Goal: Information Seeking & Learning: Learn about a topic

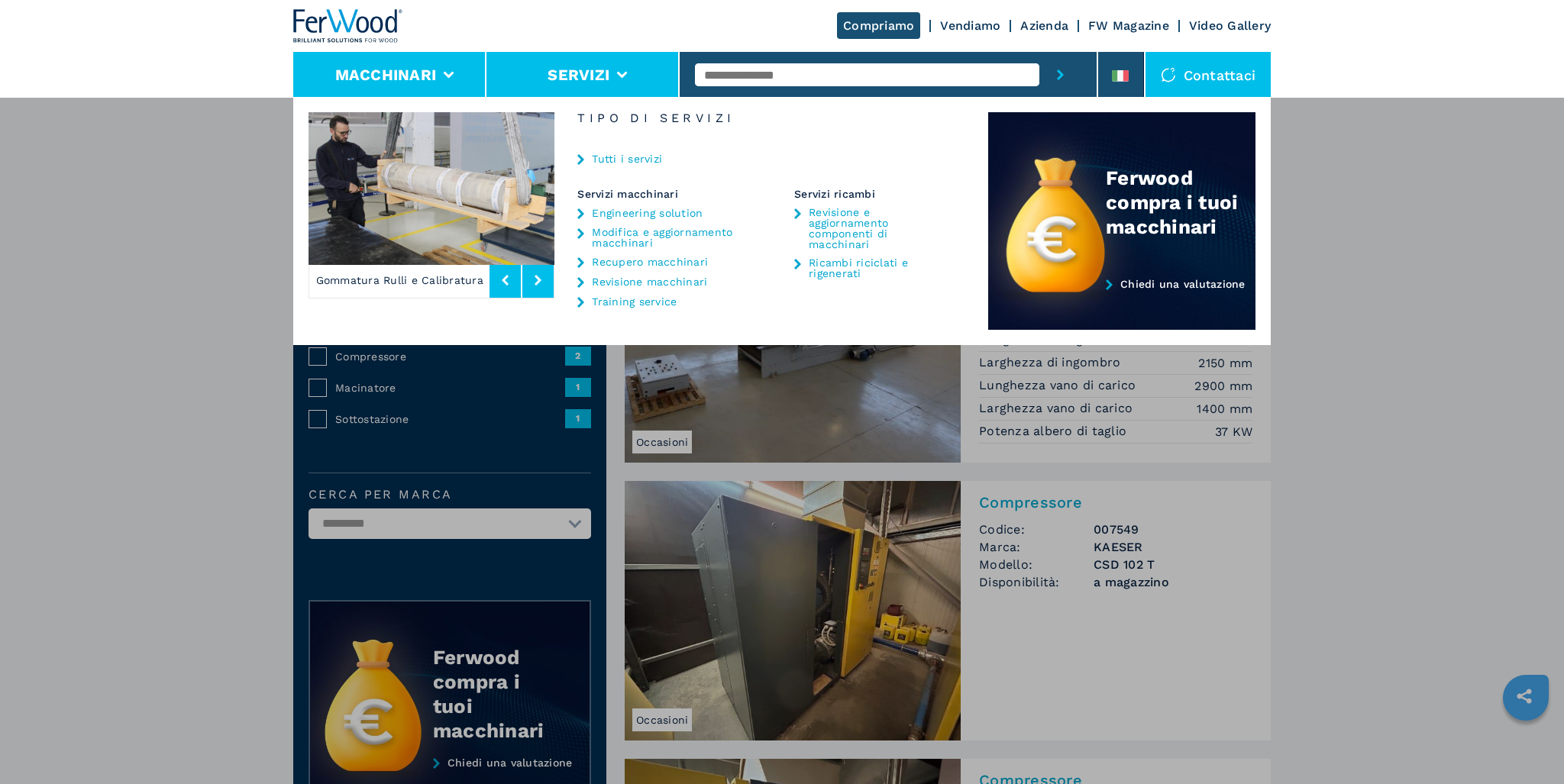
click at [422, 77] on button "Macchinari" at bounding box center [386, 75] width 102 height 18
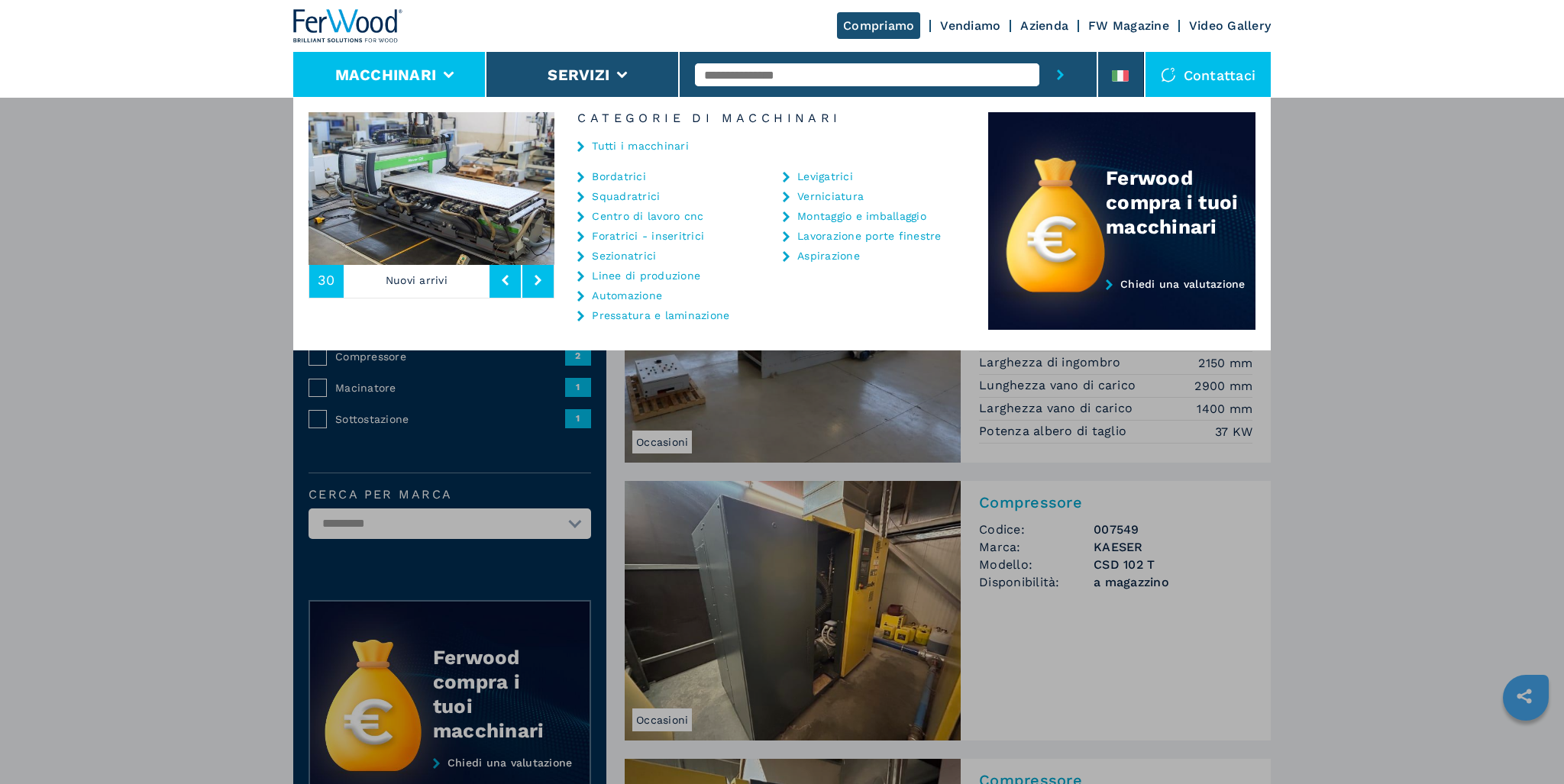
click at [635, 218] on link "Centro di lavoro cnc" at bounding box center [647, 216] width 112 height 11
click at [621, 219] on link "Centro di lavoro cnc" at bounding box center [647, 216] width 112 height 11
click at [580, 217] on icon at bounding box center [580, 217] width 7 height 11
click at [613, 175] on link "Bordatrici" at bounding box center [619, 176] width 54 height 11
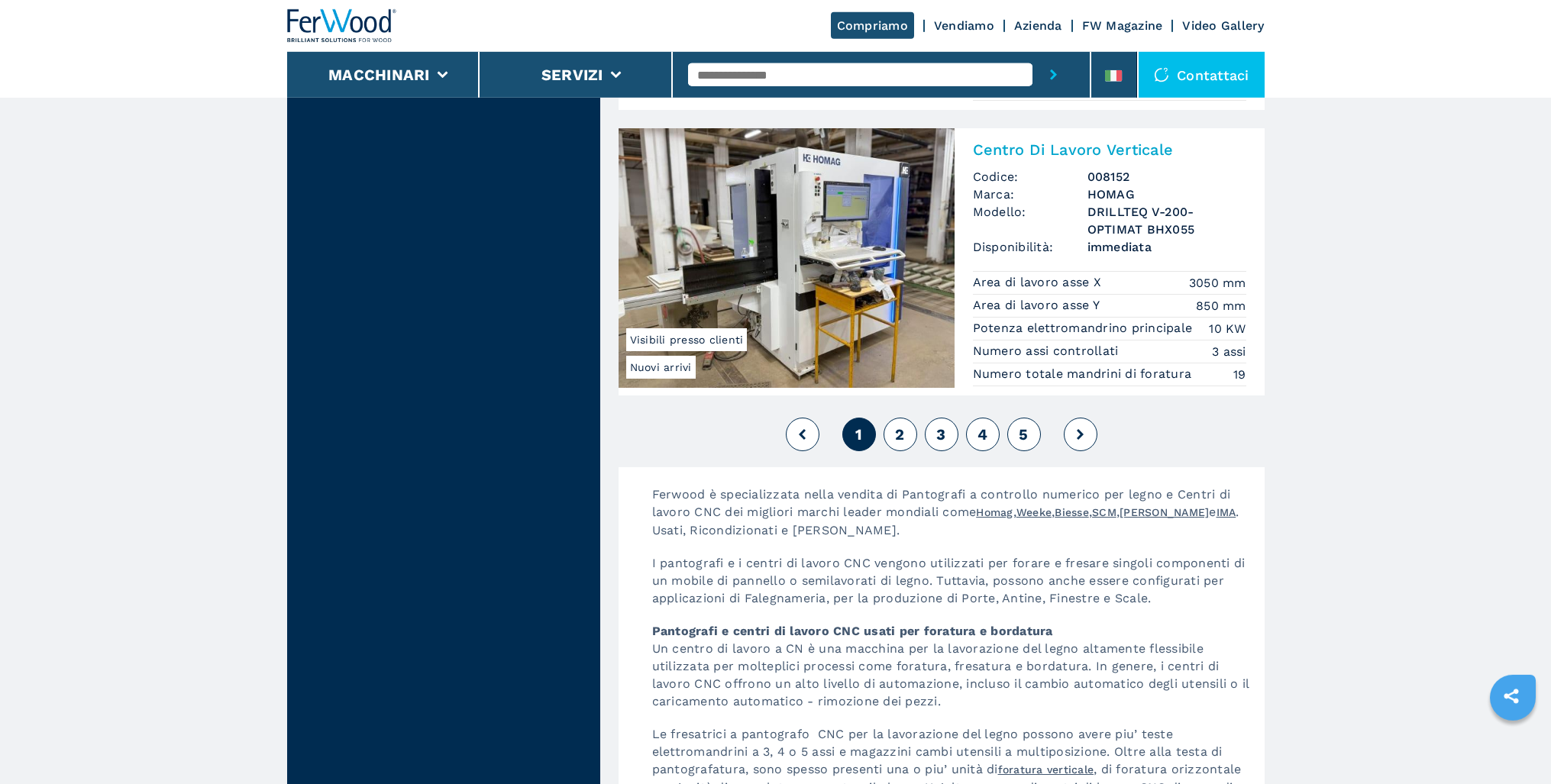
scroll to position [3695, 0]
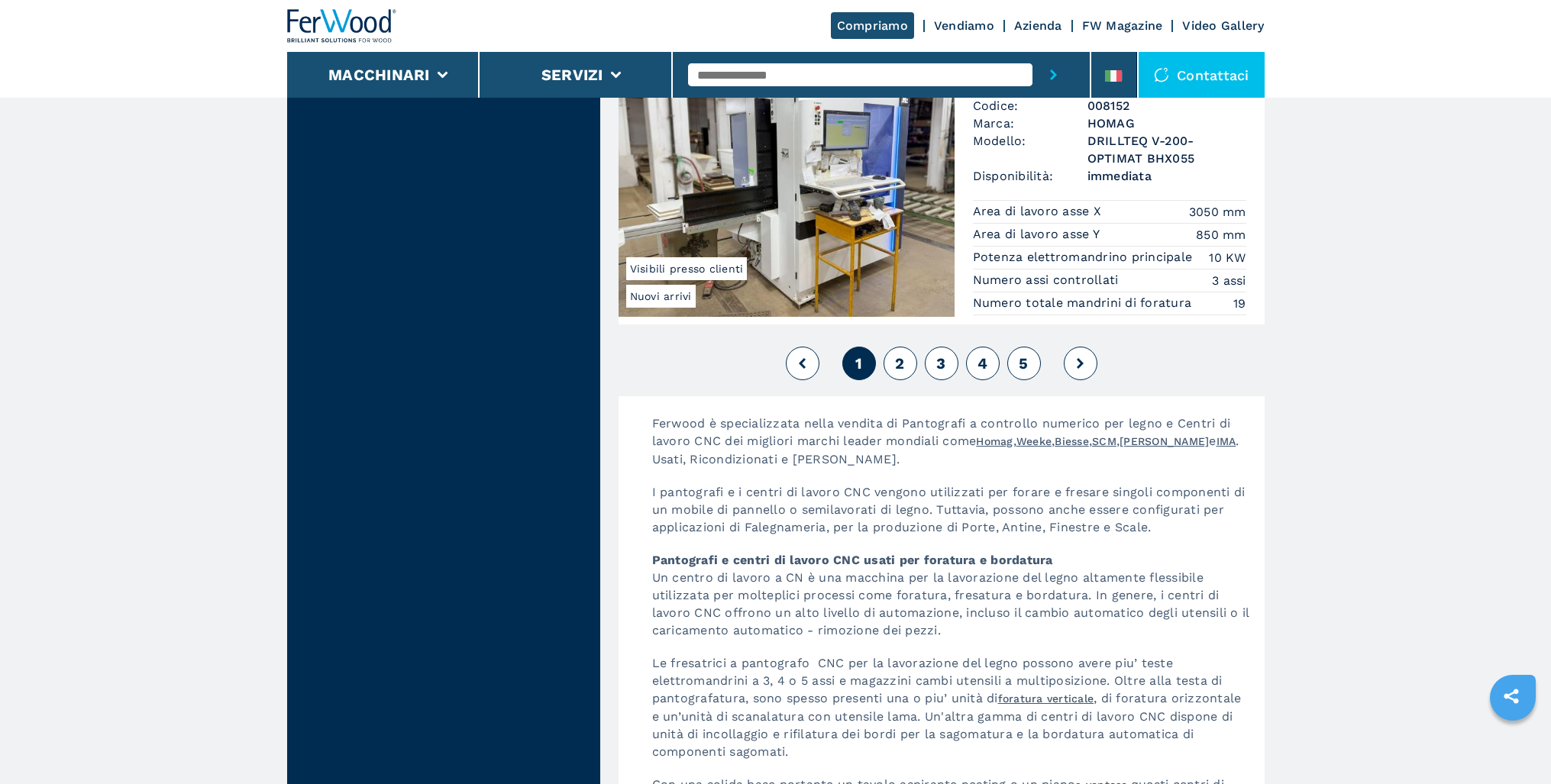
click at [904, 372] on span "2" at bounding box center [900, 363] width 9 height 18
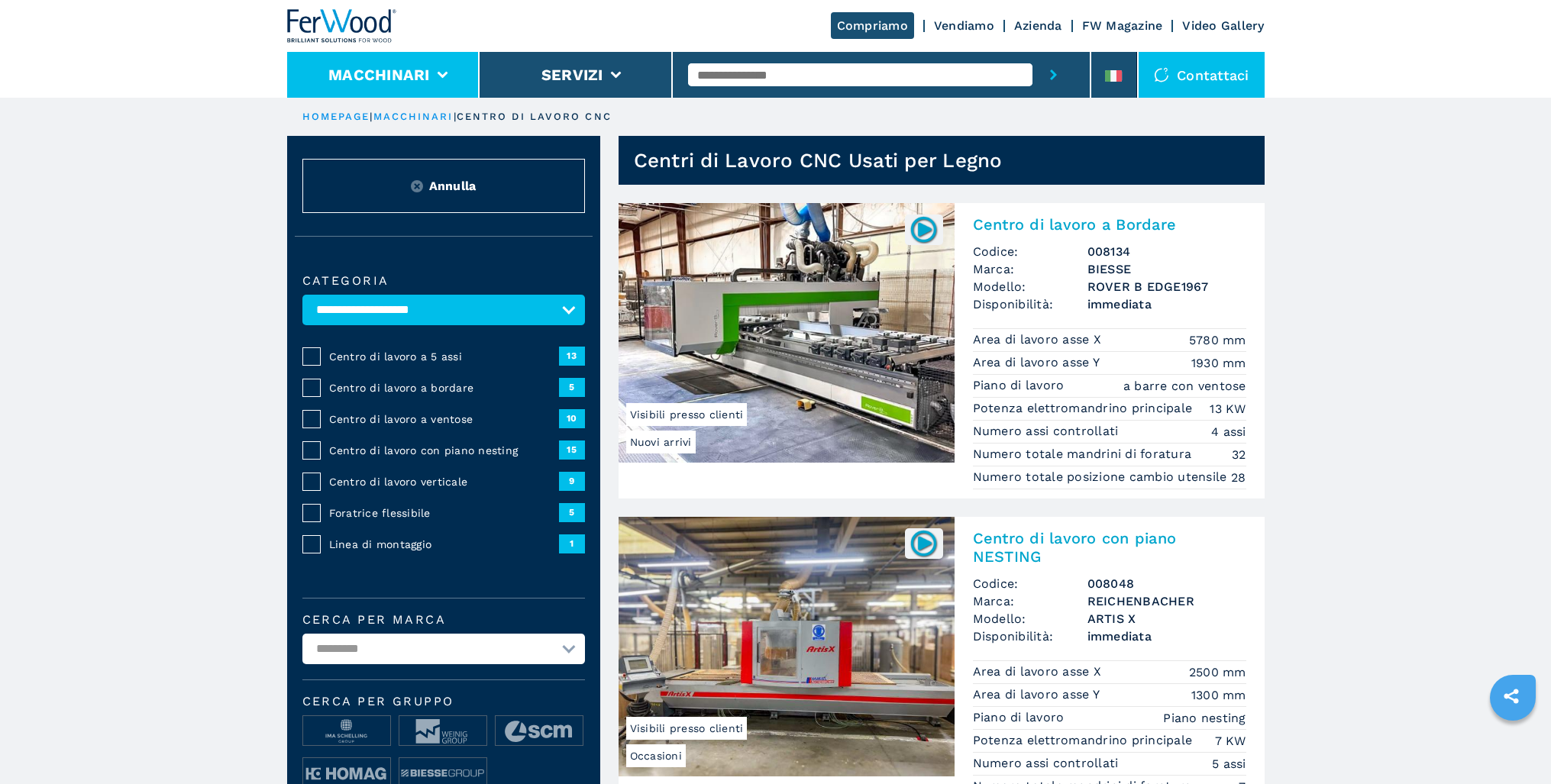
click at [387, 72] on button "Macchinari" at bounding box center [379, 75] width 102 height 18
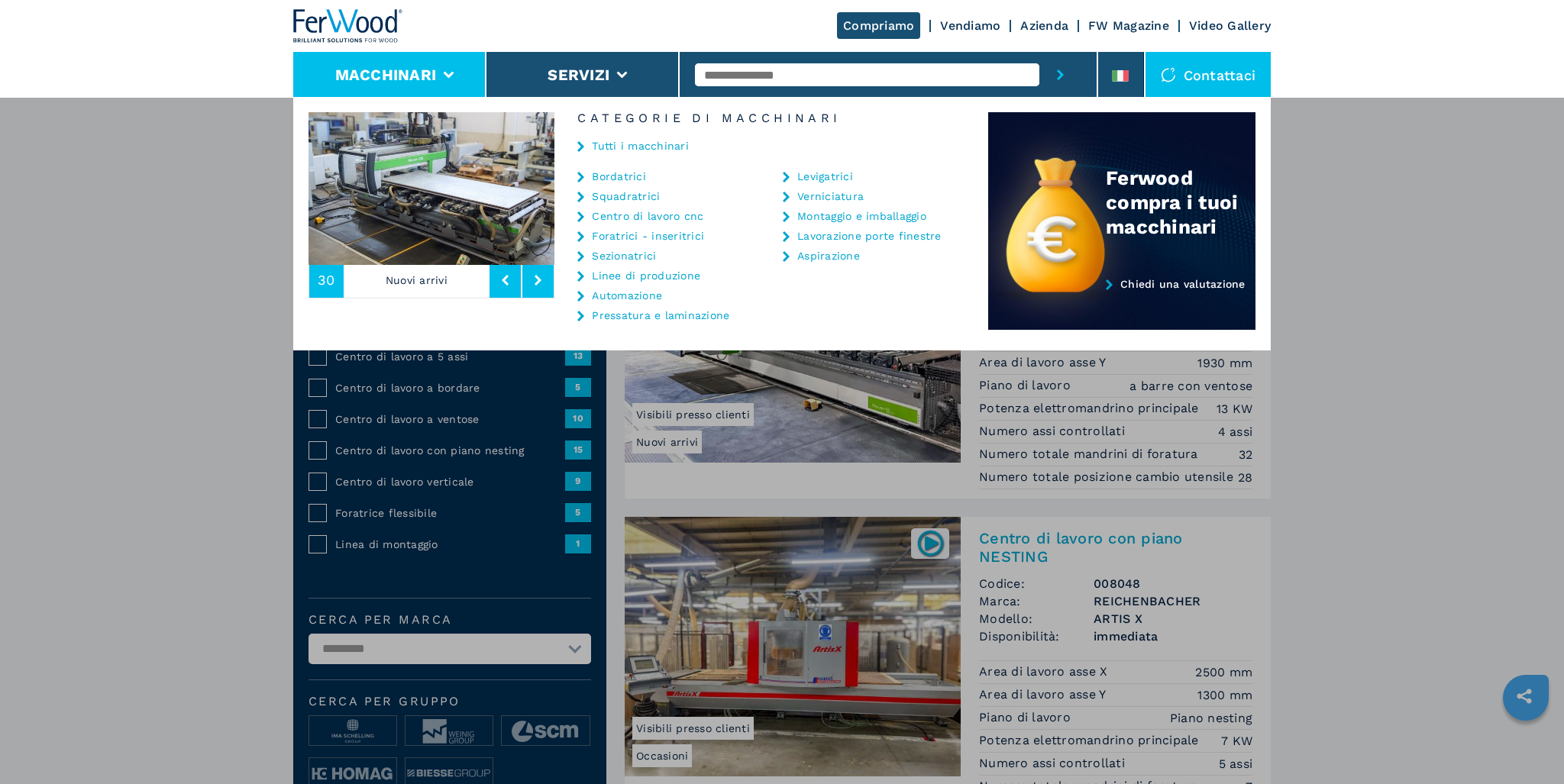
click at [624, 175] on link "Bordatrici" at bounding box center [619, 176] width 54 height 11
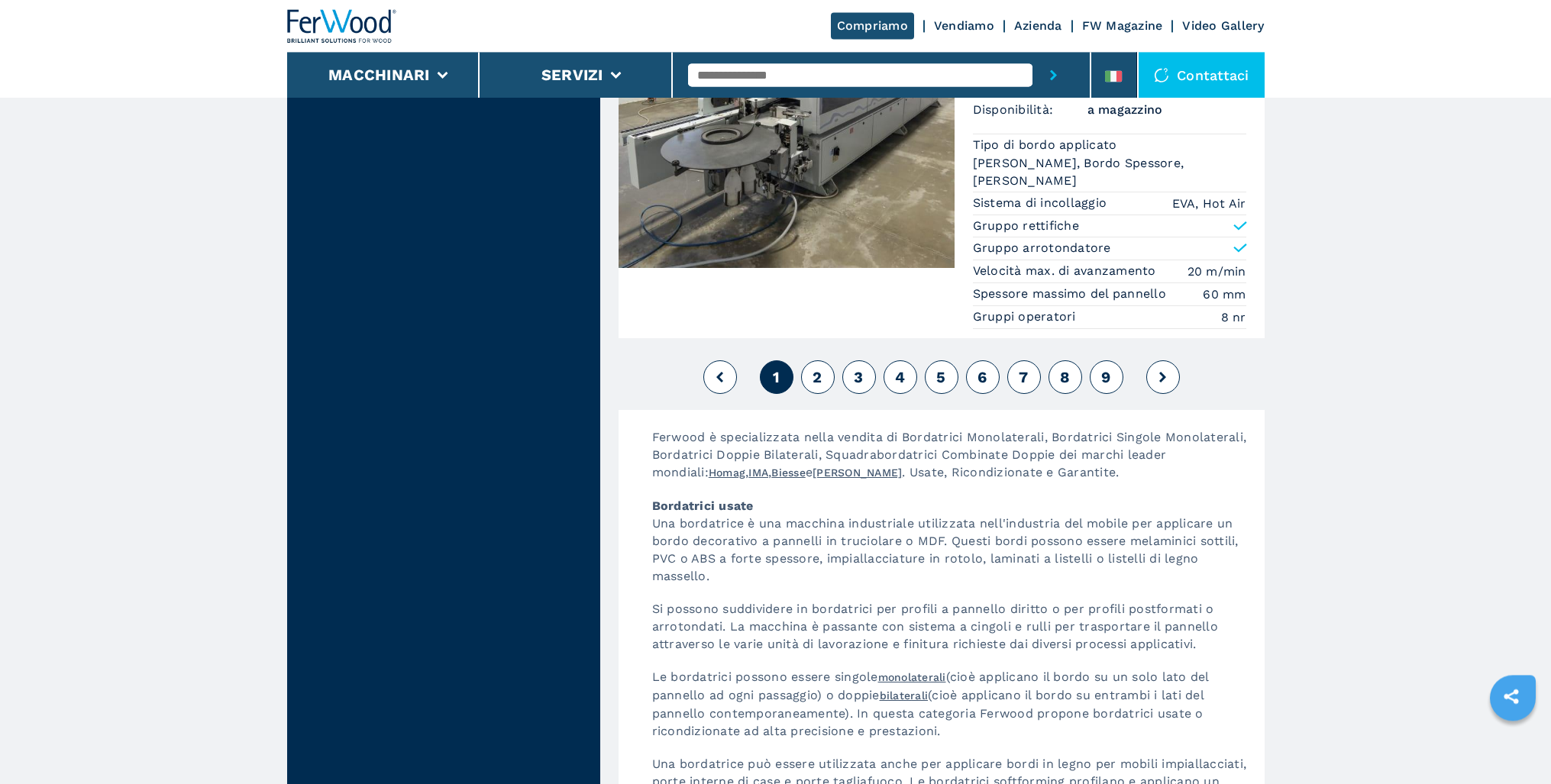
scroll to position [3971, 0]
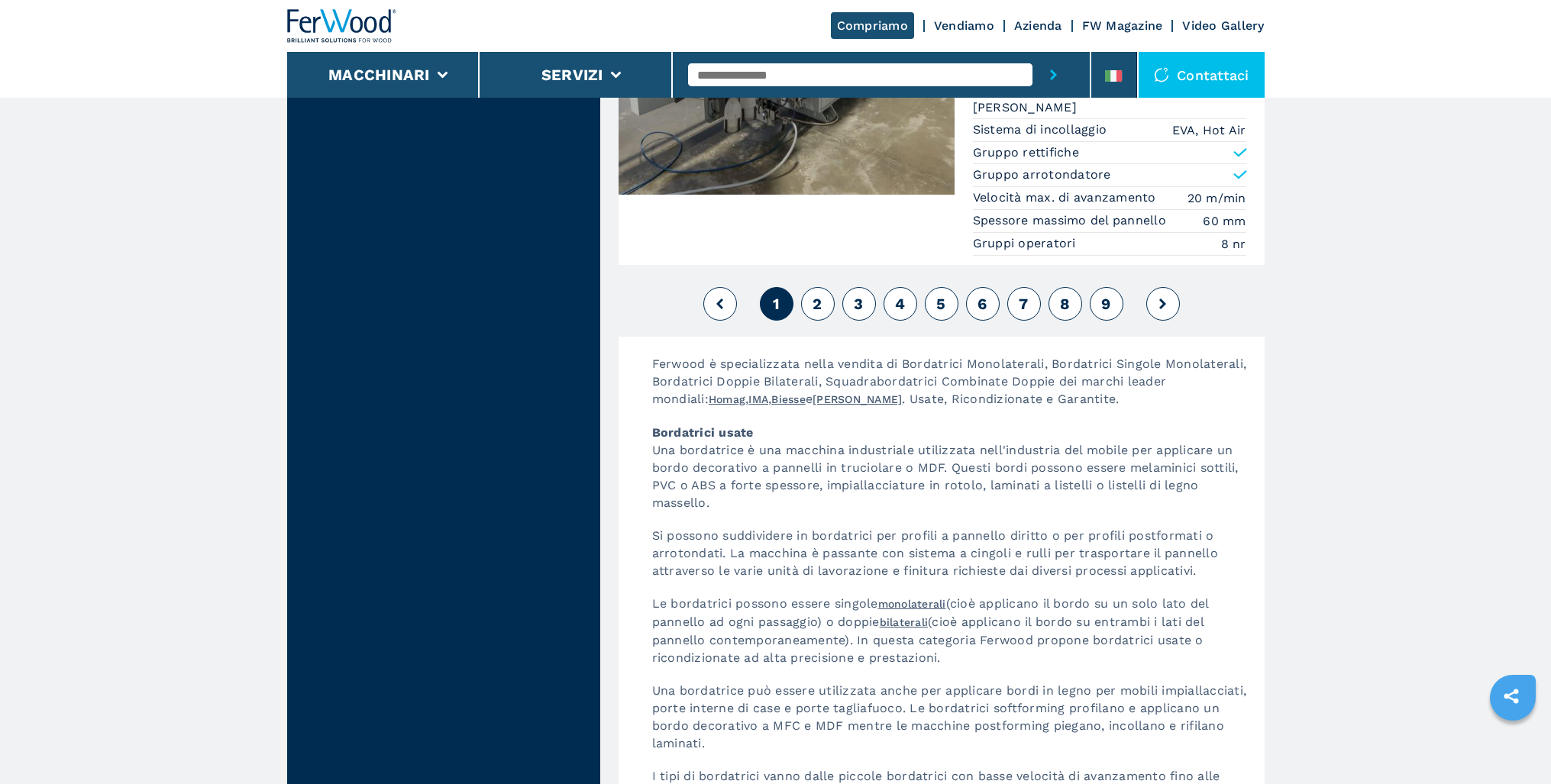
click at [822, 304] on span "2" at bounding box center [817, 304] width 9 height 18
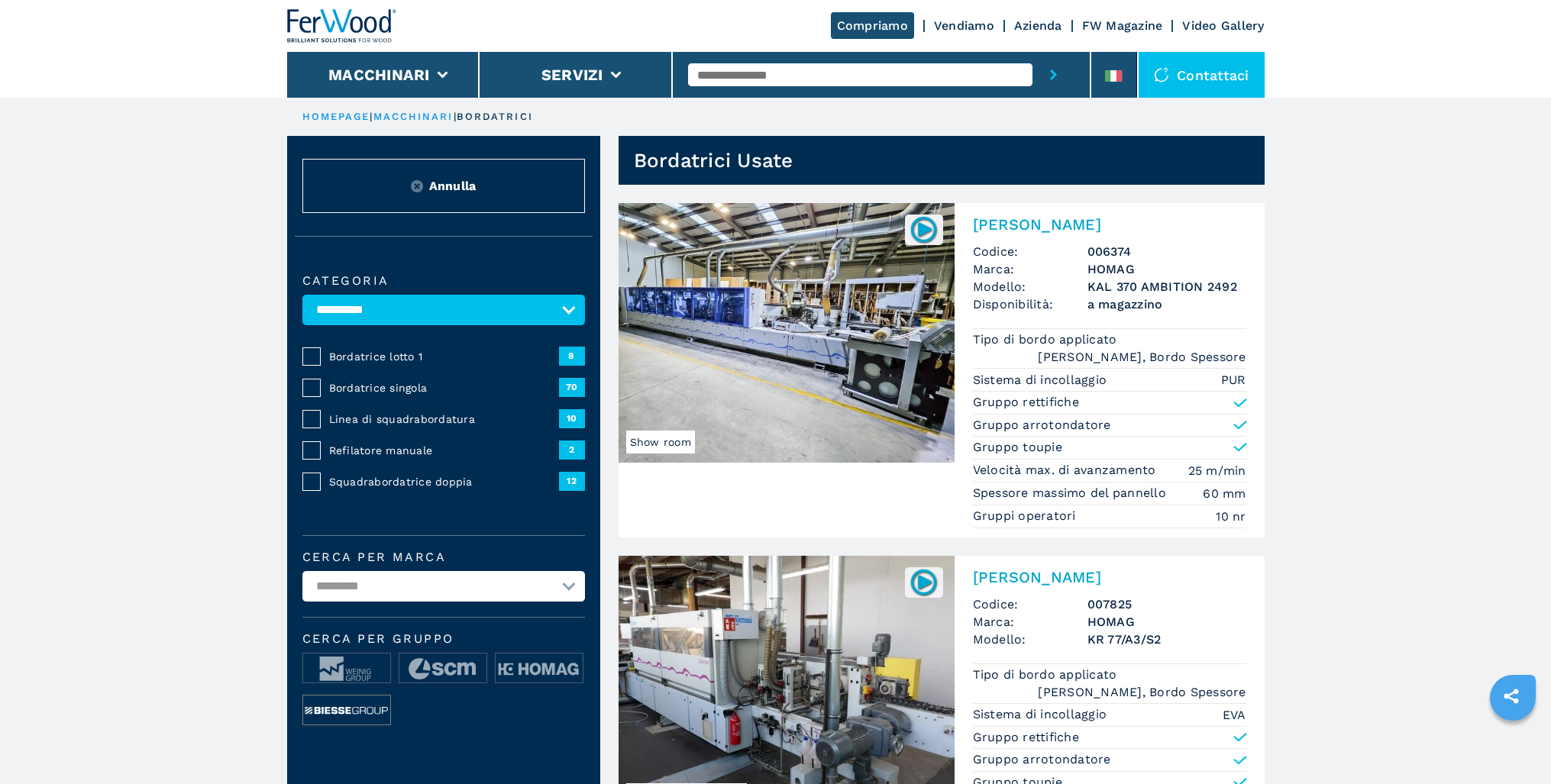
click at [353, 713] on img at bounding box center [346, 711] width 87 height 31
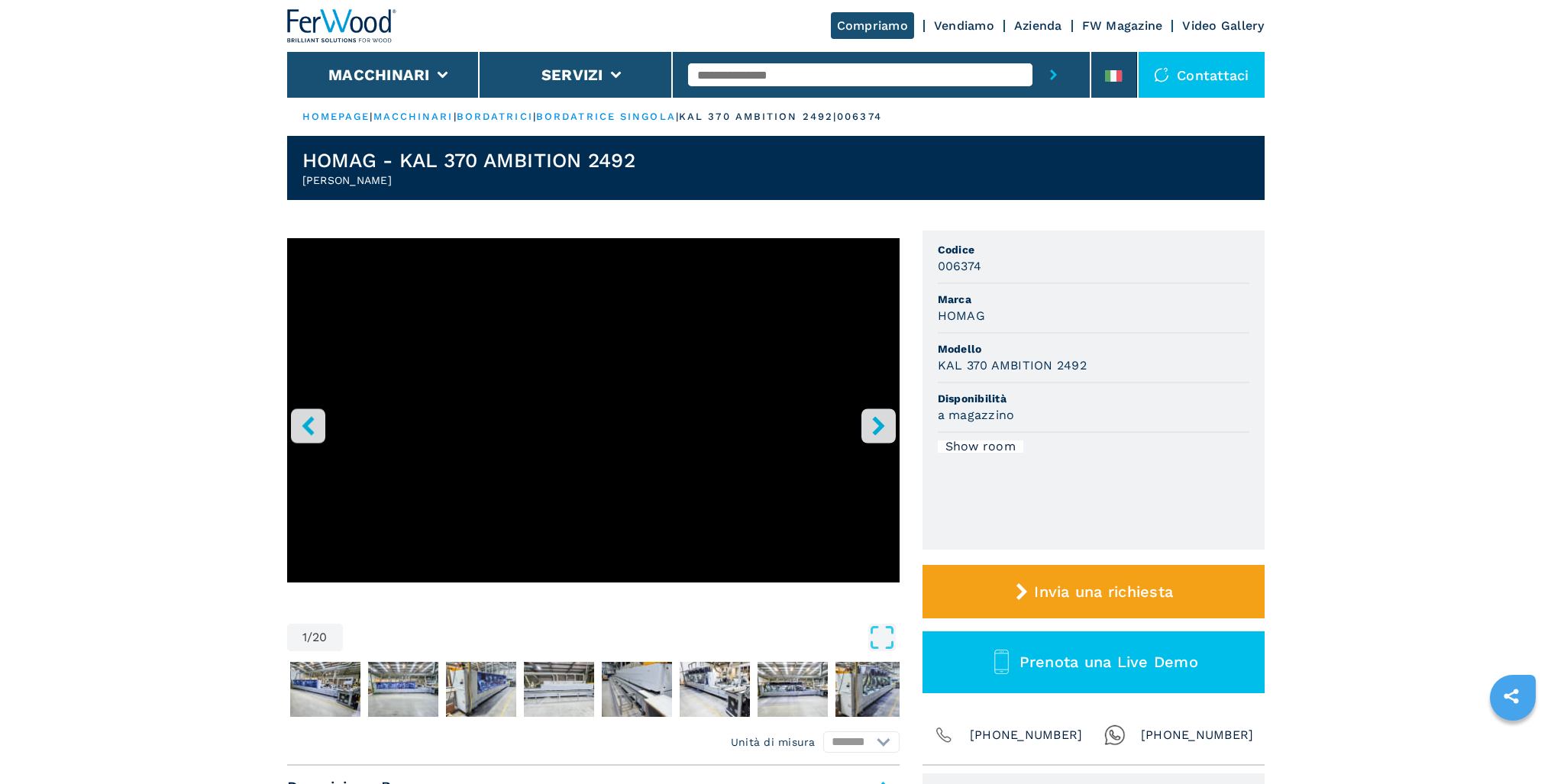
click at [879, 429] on icon "right-button" at bounding box center [878, 425] width 12 height 19
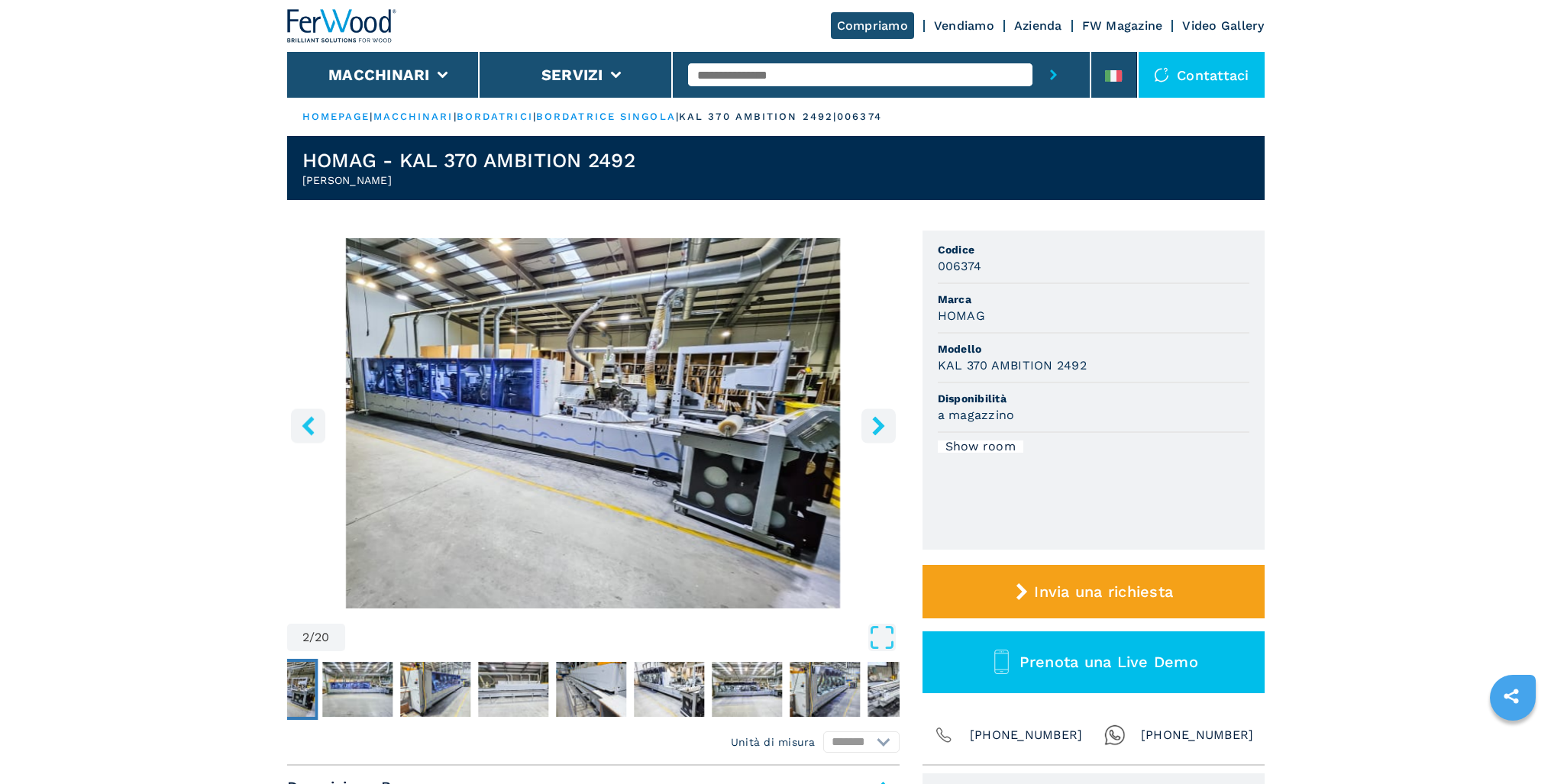
click at [879, 429] on icon "right-button" at bounding box center [878, 425] width 12 height 19
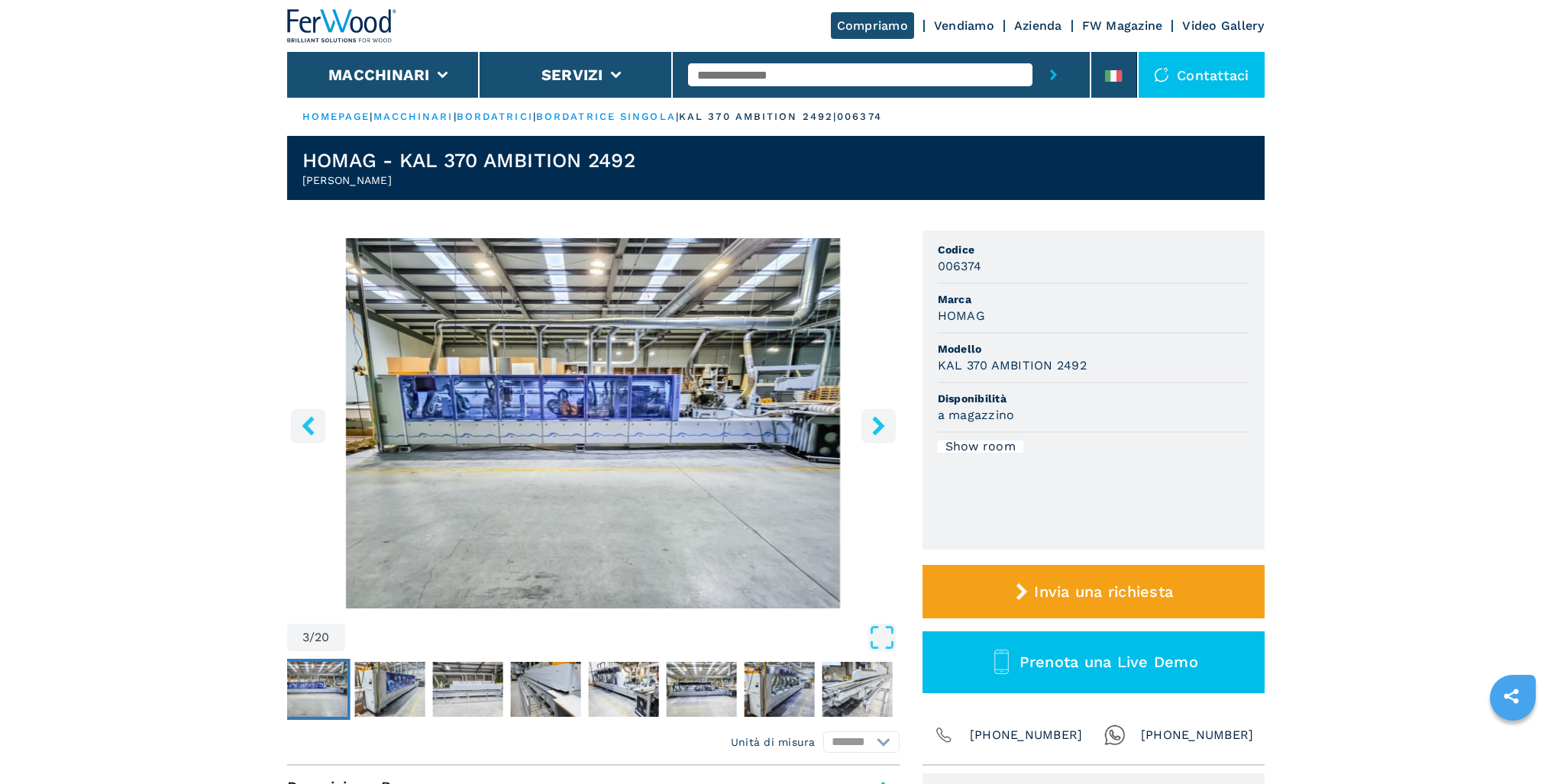
click at [879, 429] on icon "right-button" at bounding box center [878, 425] width 12 height 19
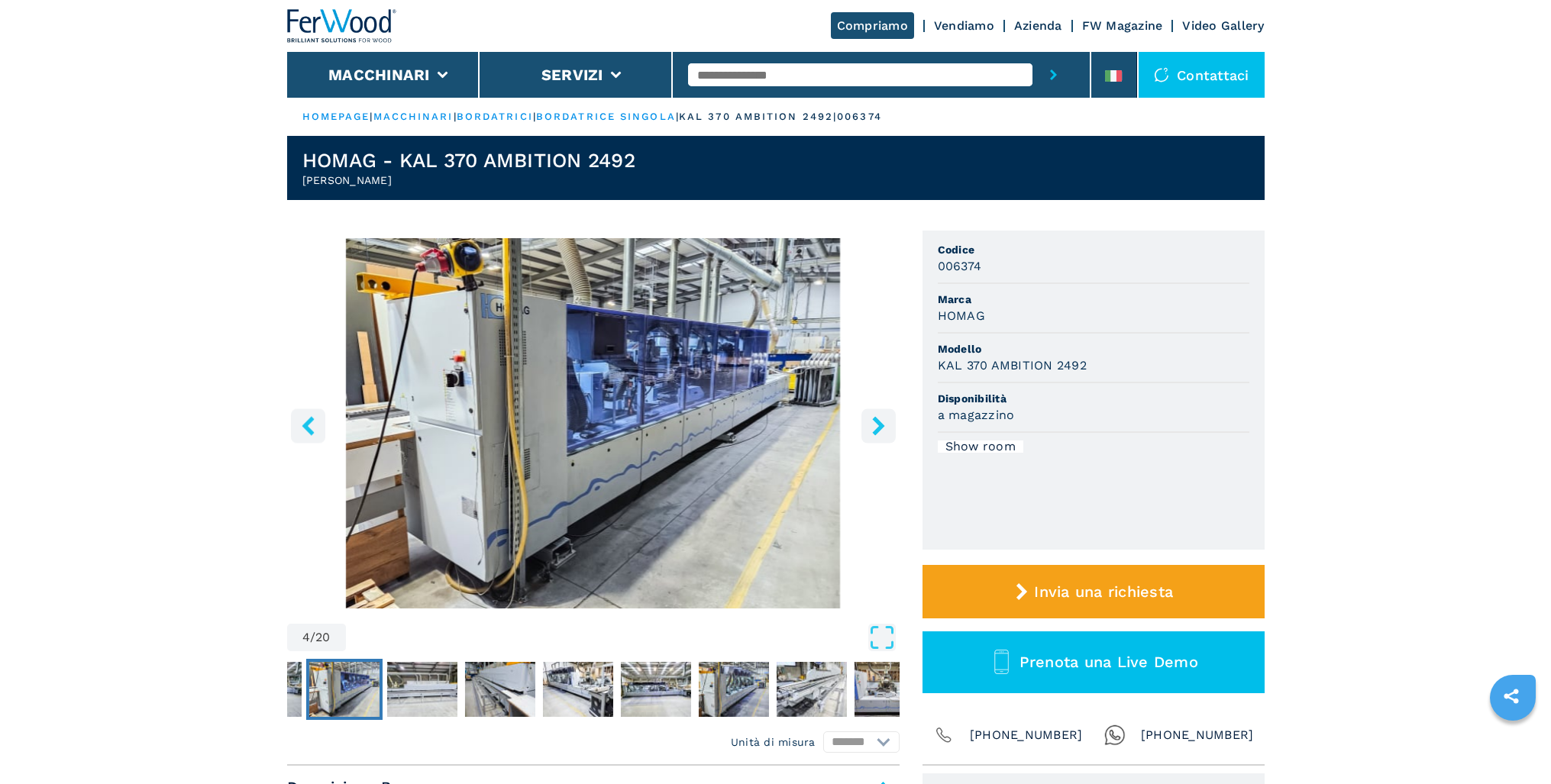
click at [879, 429] on icon "right-button" at bounding box center [878, 425] width 12 height 19
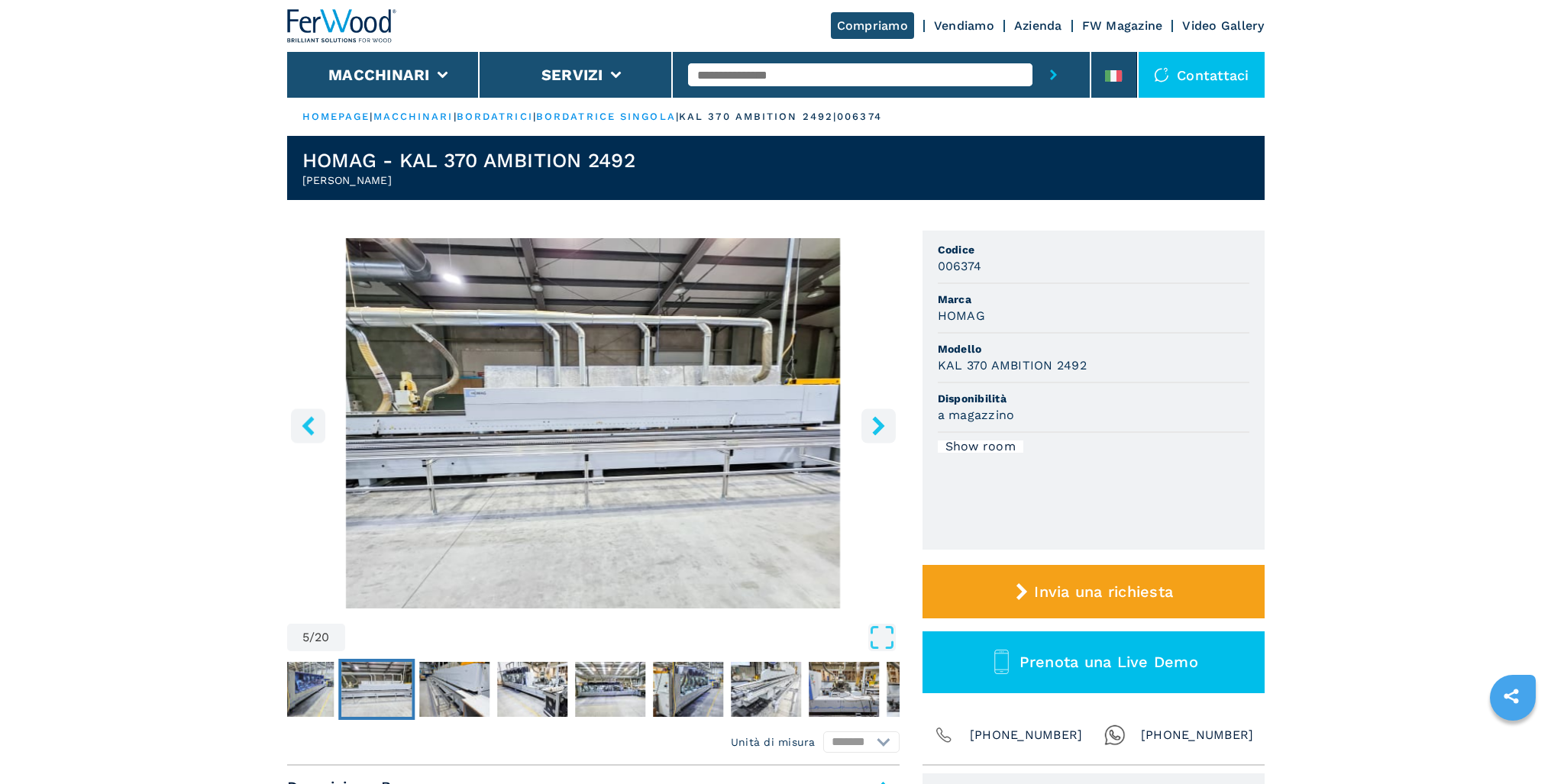
click at [879, 429] on icon "right-button" at bounding box center [878, 425] width 12 height 19
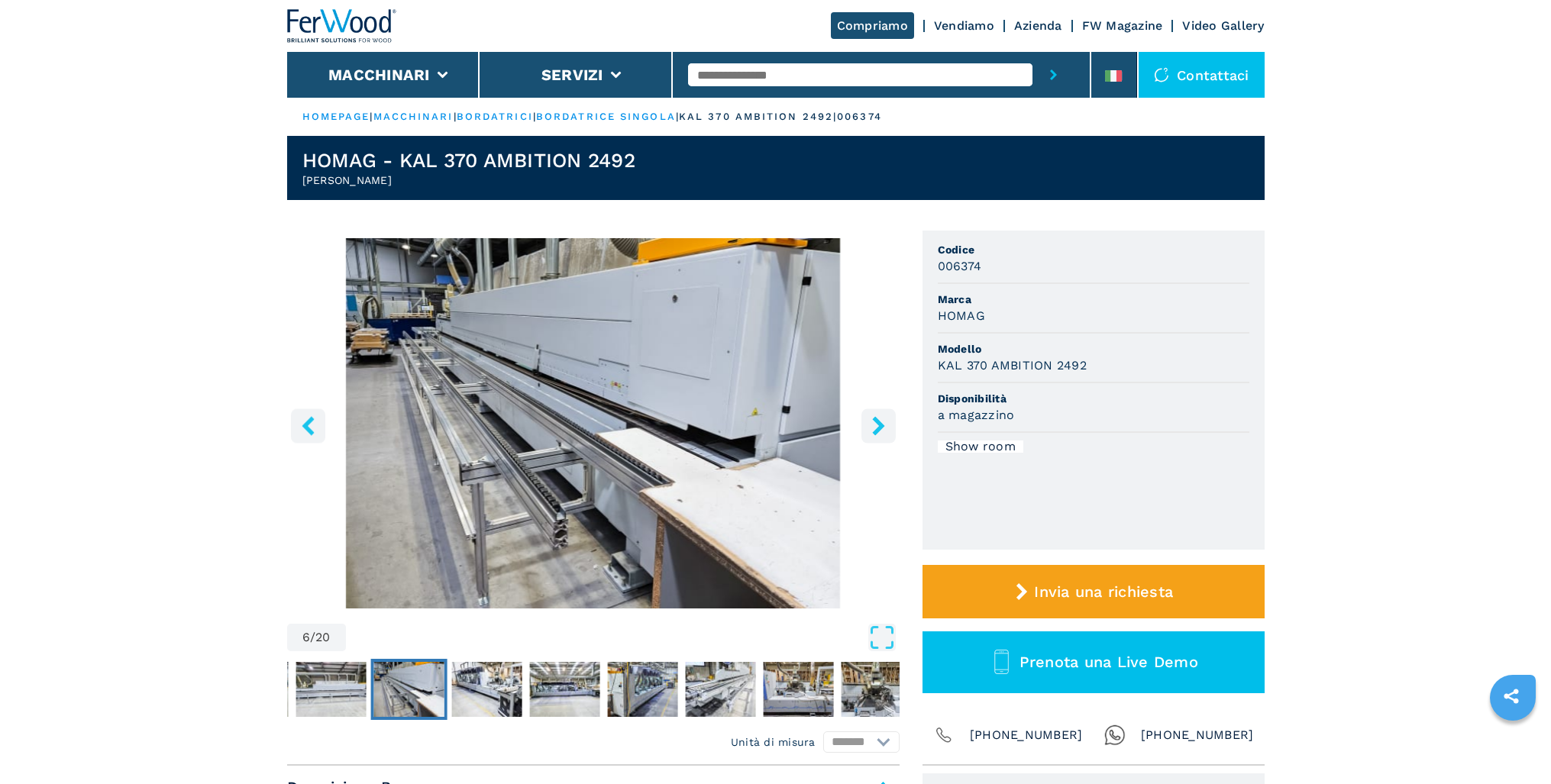
click at [879, 429] on icon "right-button" at bounding box center [878, 425] width 12 height 19
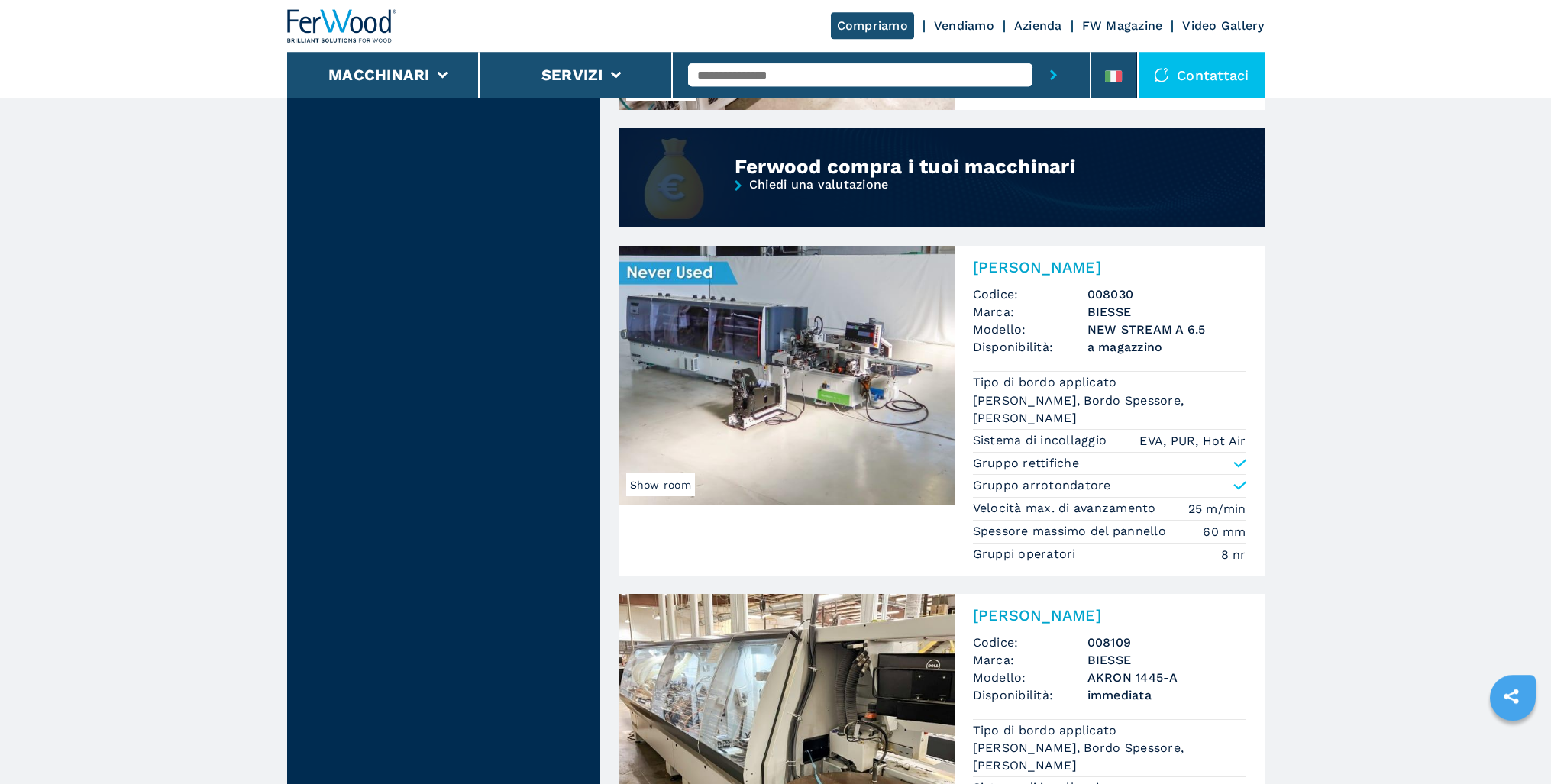
scroll to position [1323, 0]
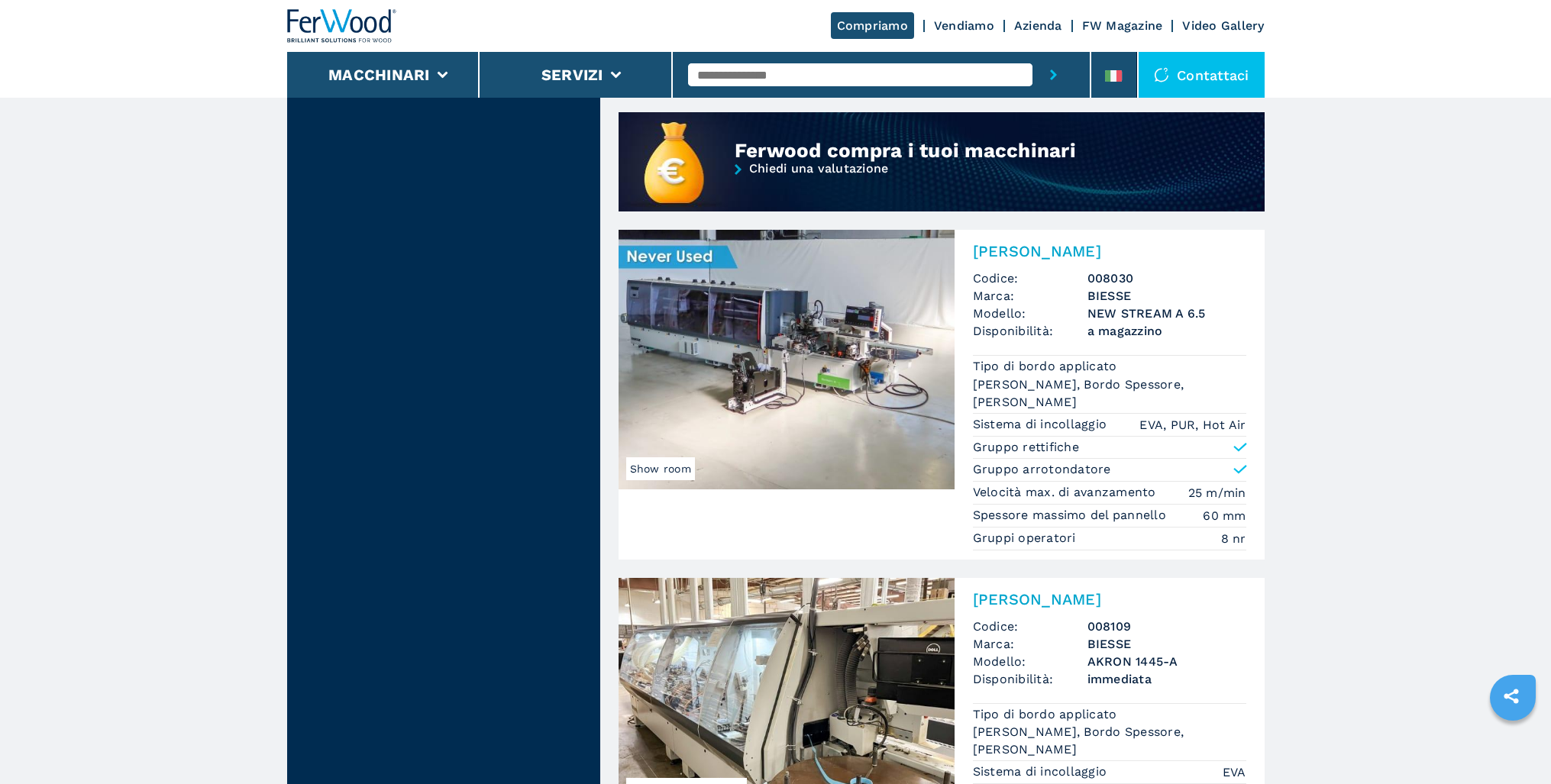
click at [753, 406] on img at bounding box center [787, 359] width 336 height 259
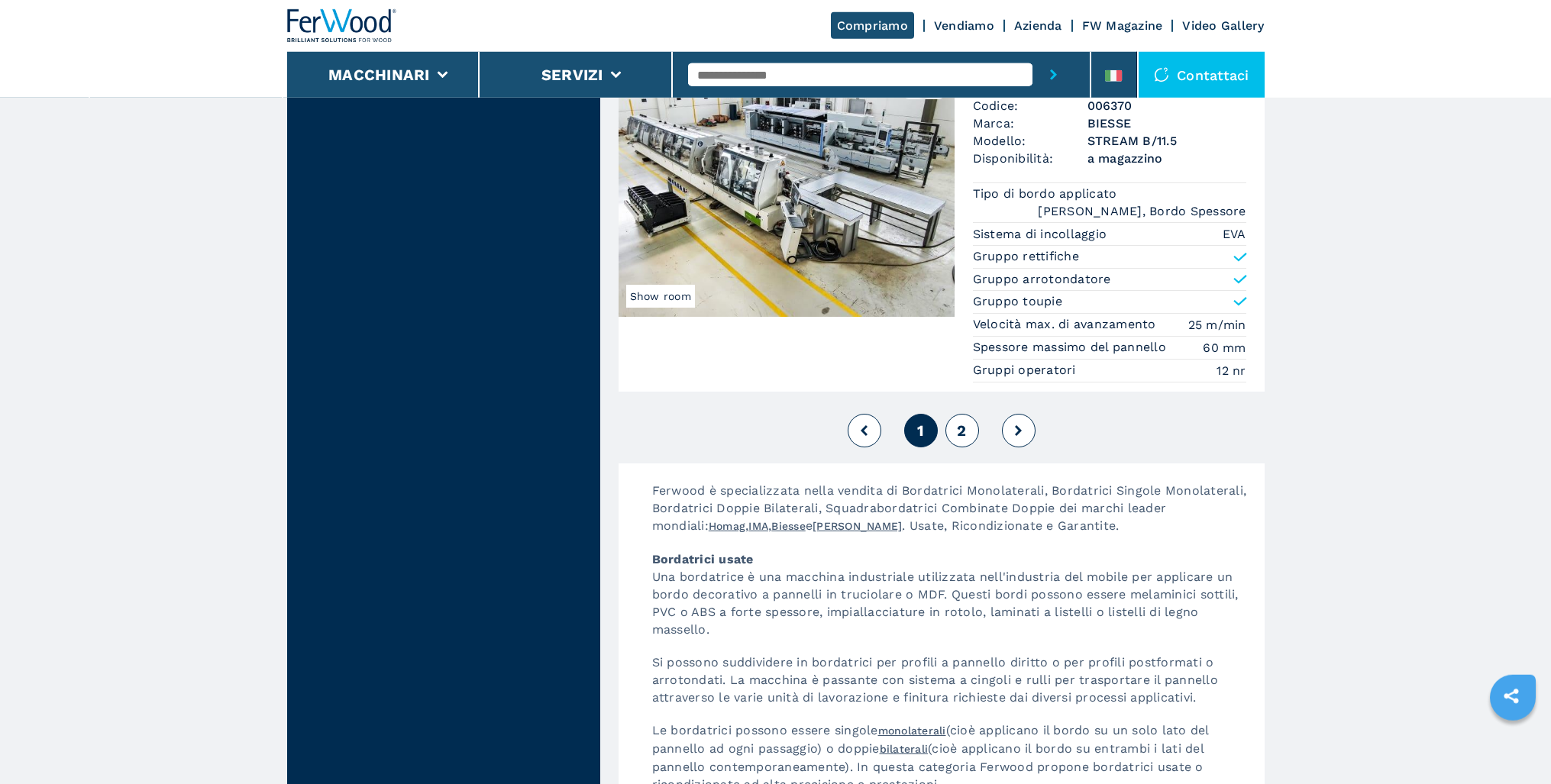
scroll to position [3971, 0]
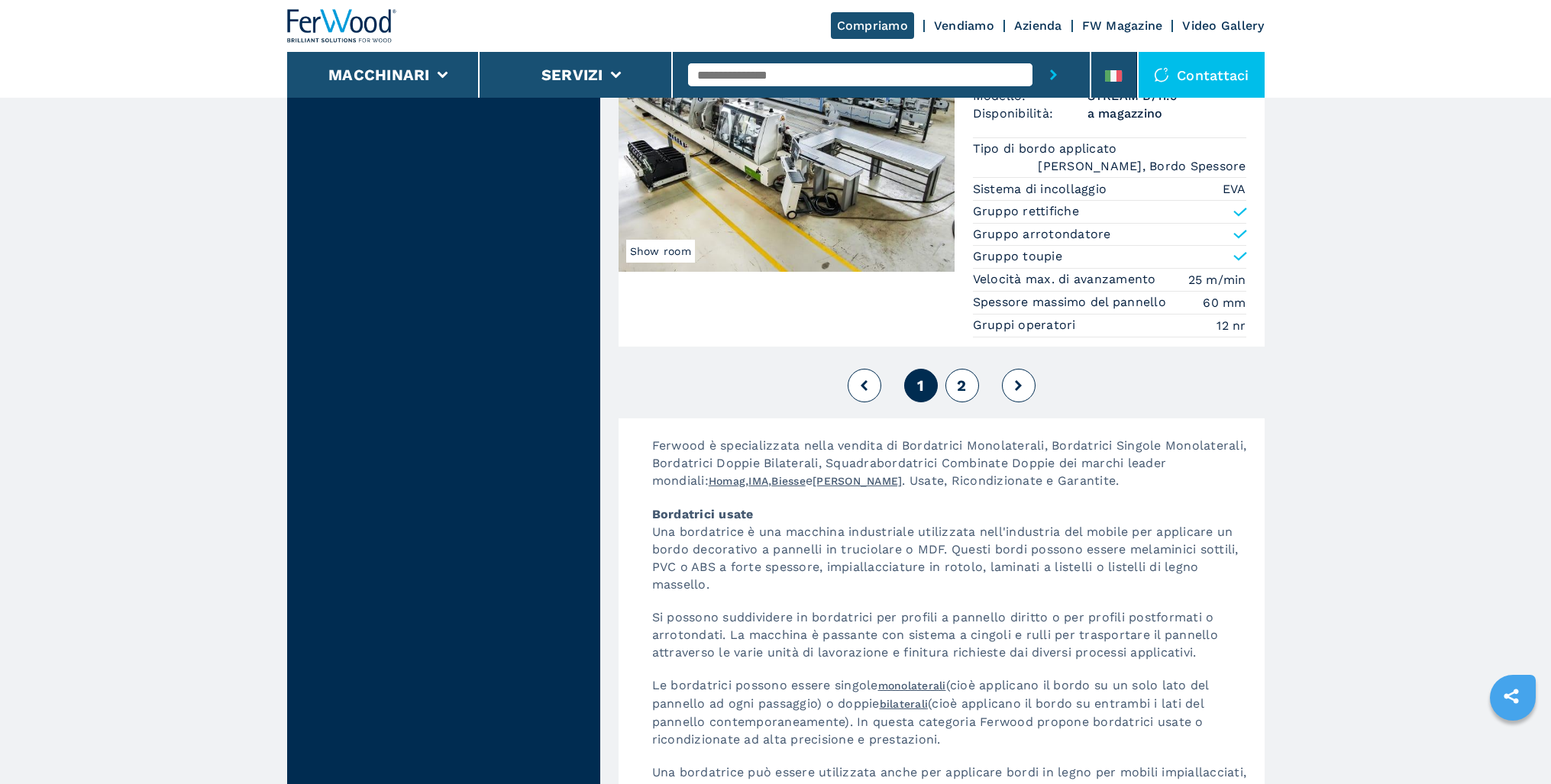
click at [961, 376] on span "2" at bounding box center [961, 385] width 9 height 18
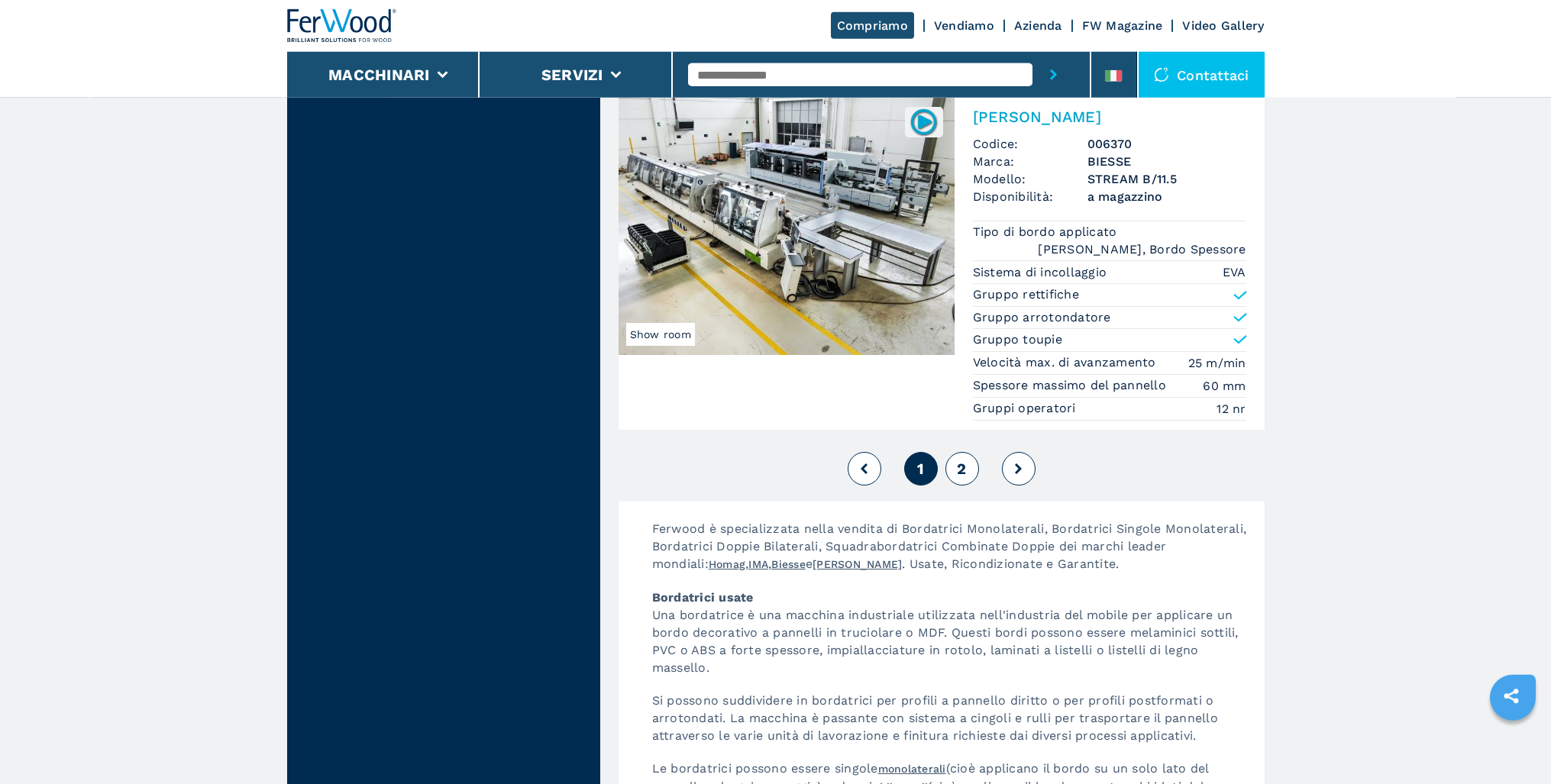
scroll to position [3815, 0]
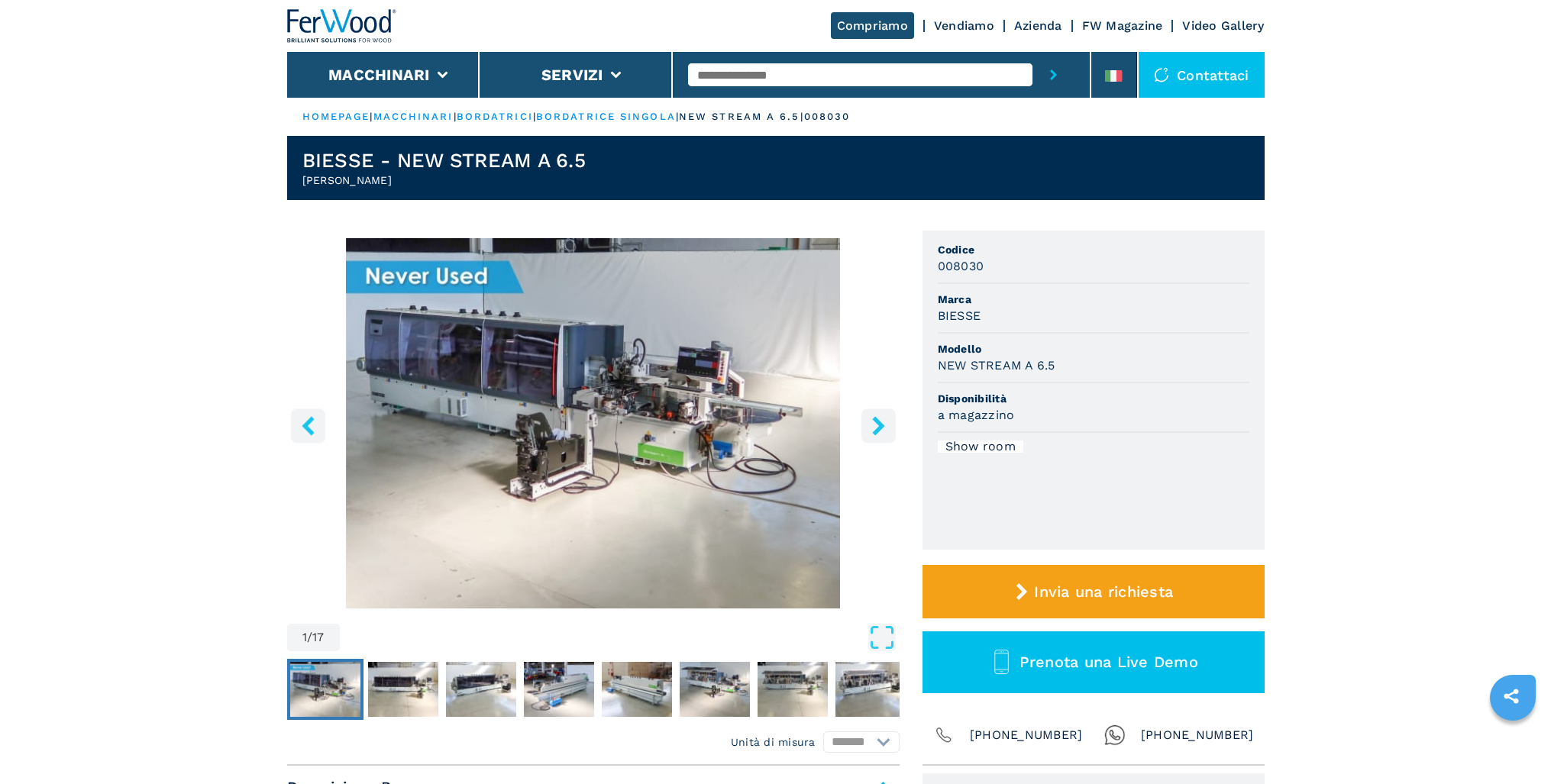
click at [881, 430] on icon "right-button" at bounding box center [878, 425] width 12 height 19
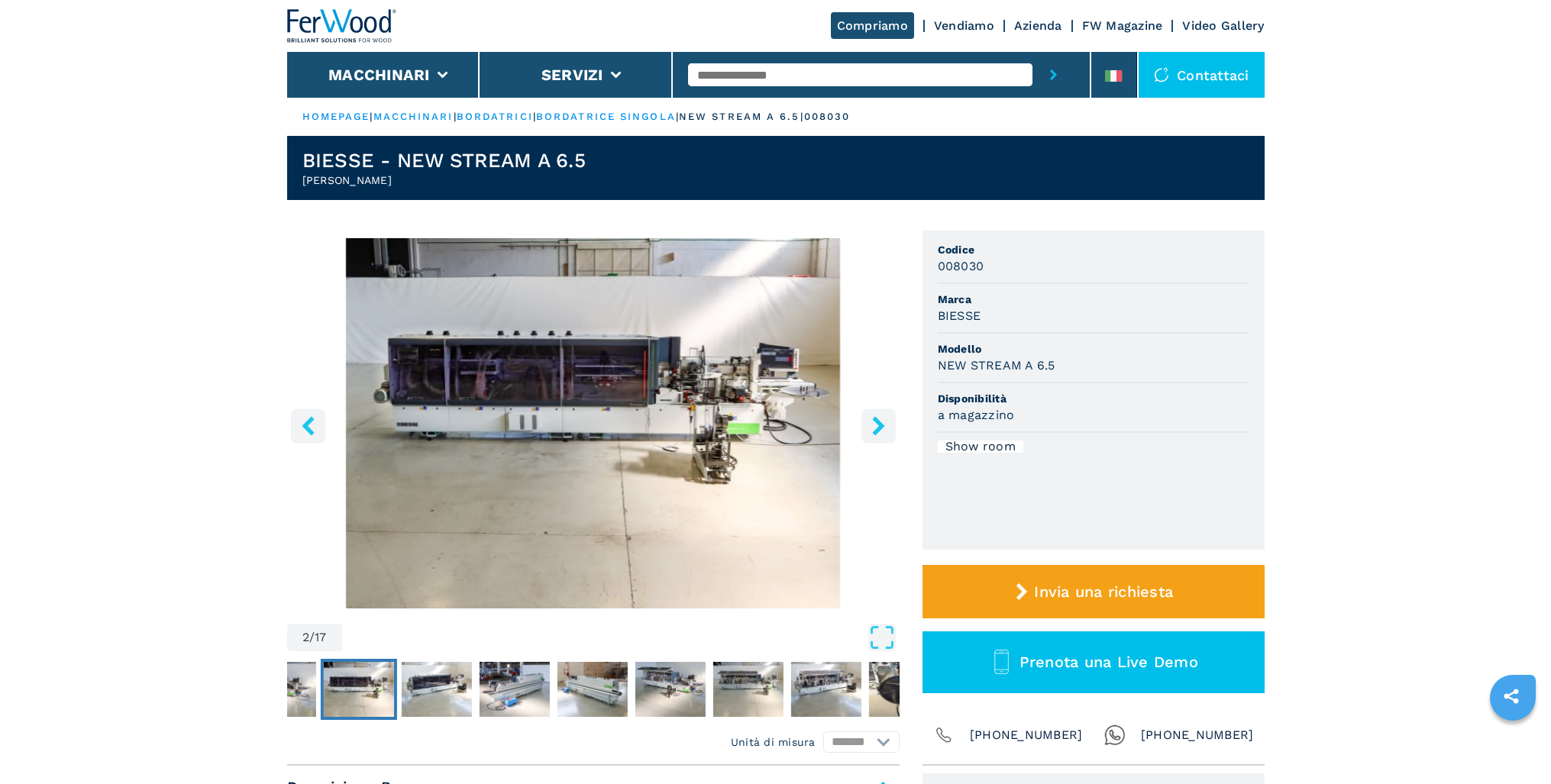
click at [881, 430] on icon "right-button" at bounding box center [878, 425] width 12 height 19
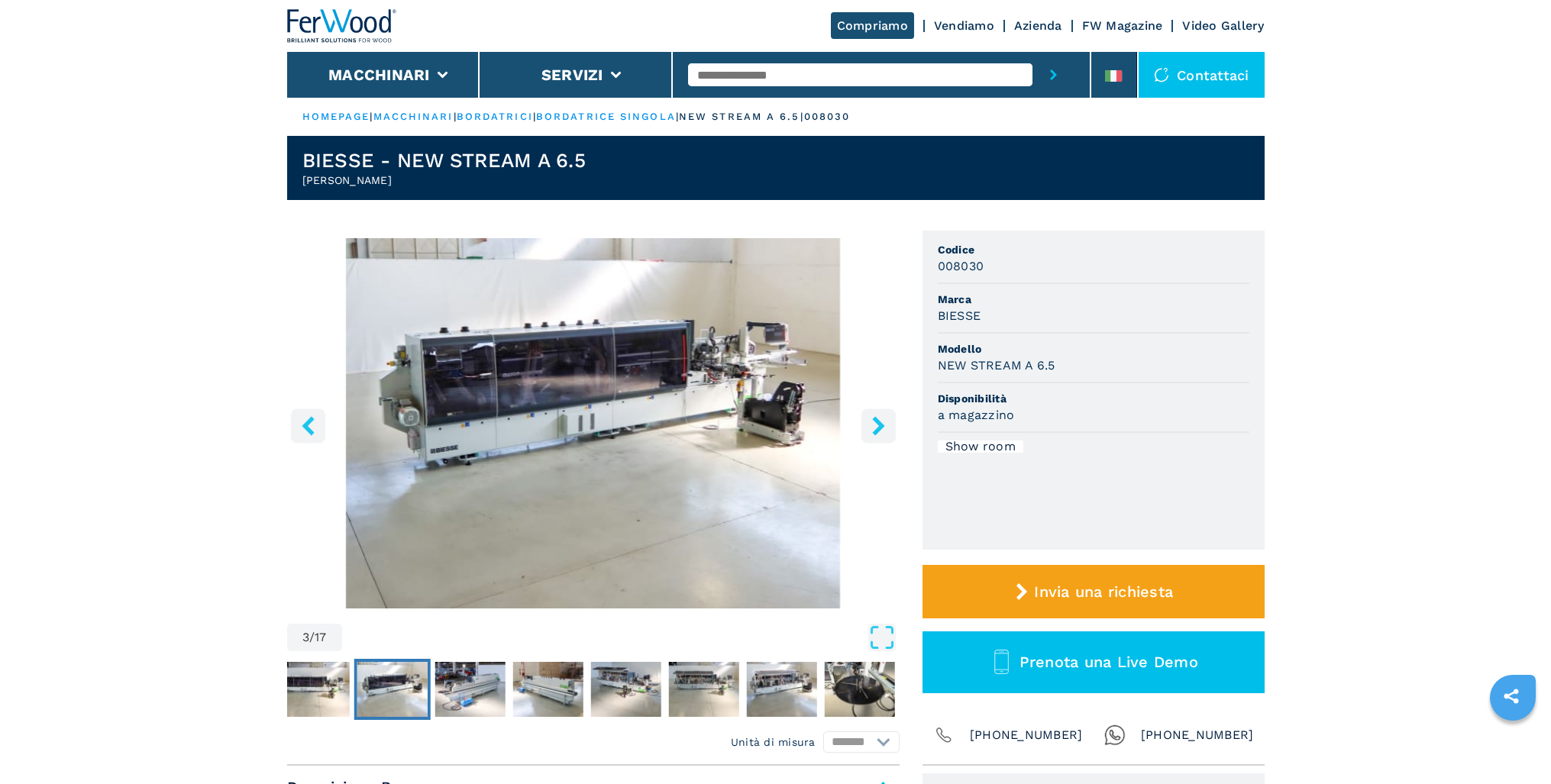
click at [881, 430] on icon "right-button" at bounding box center [878, 425] width 12 height 19
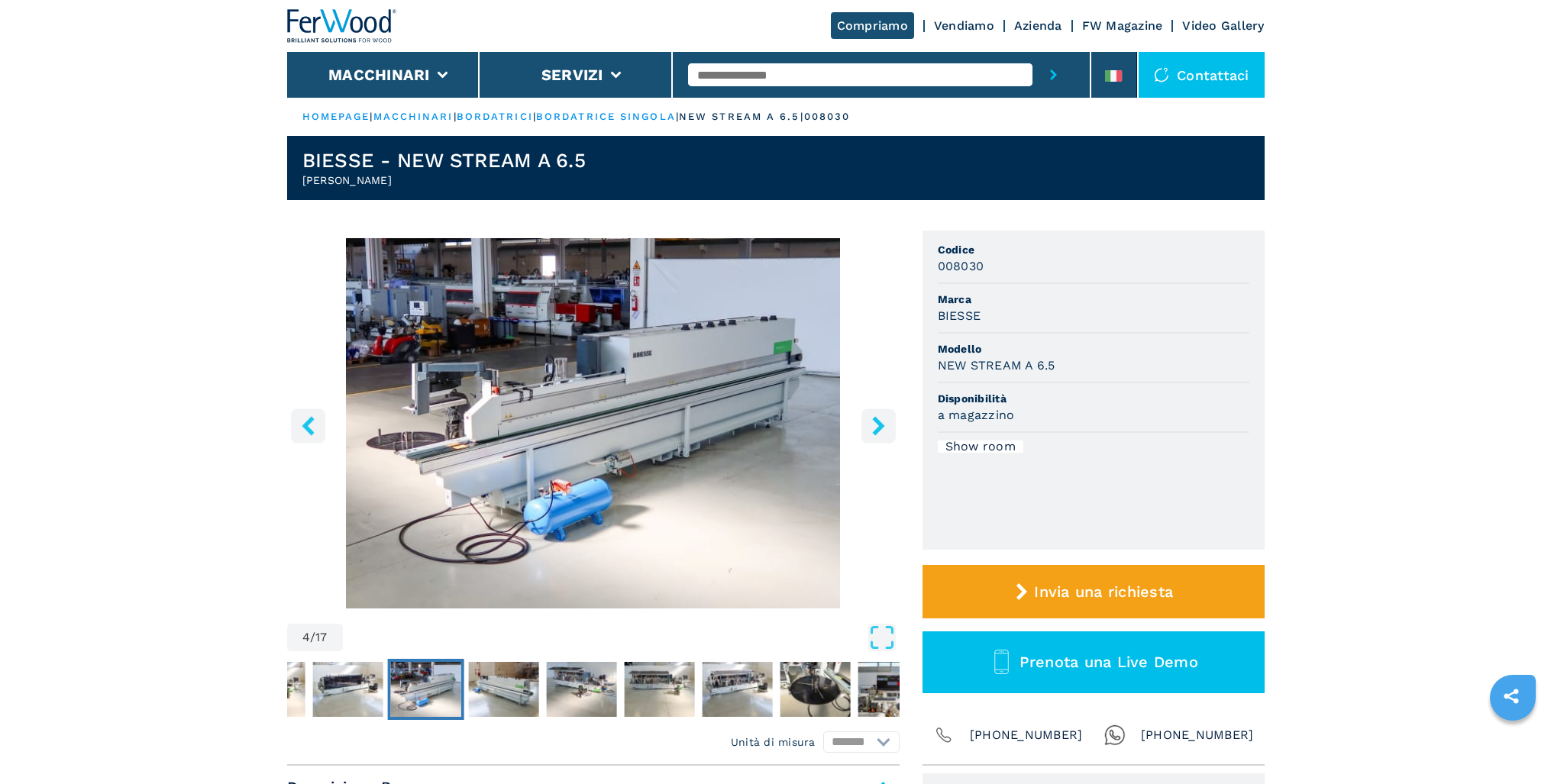
click at [880, 431] on icon "right-button" at bounding box center [878, 425] width 12 height 19
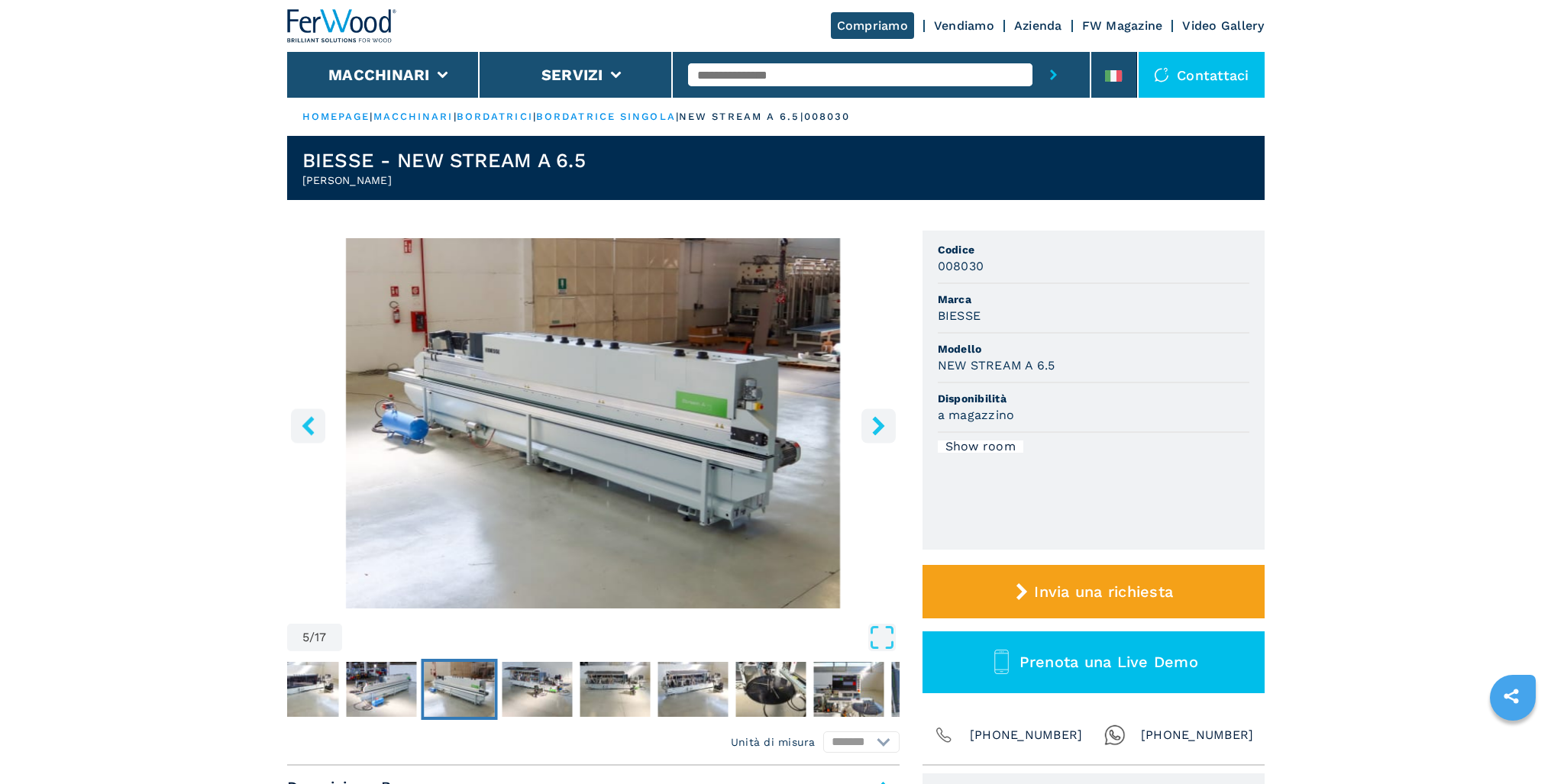
click at [880, 431] on icon "right-button" at bounding box center [878, 425] width 12 height 19
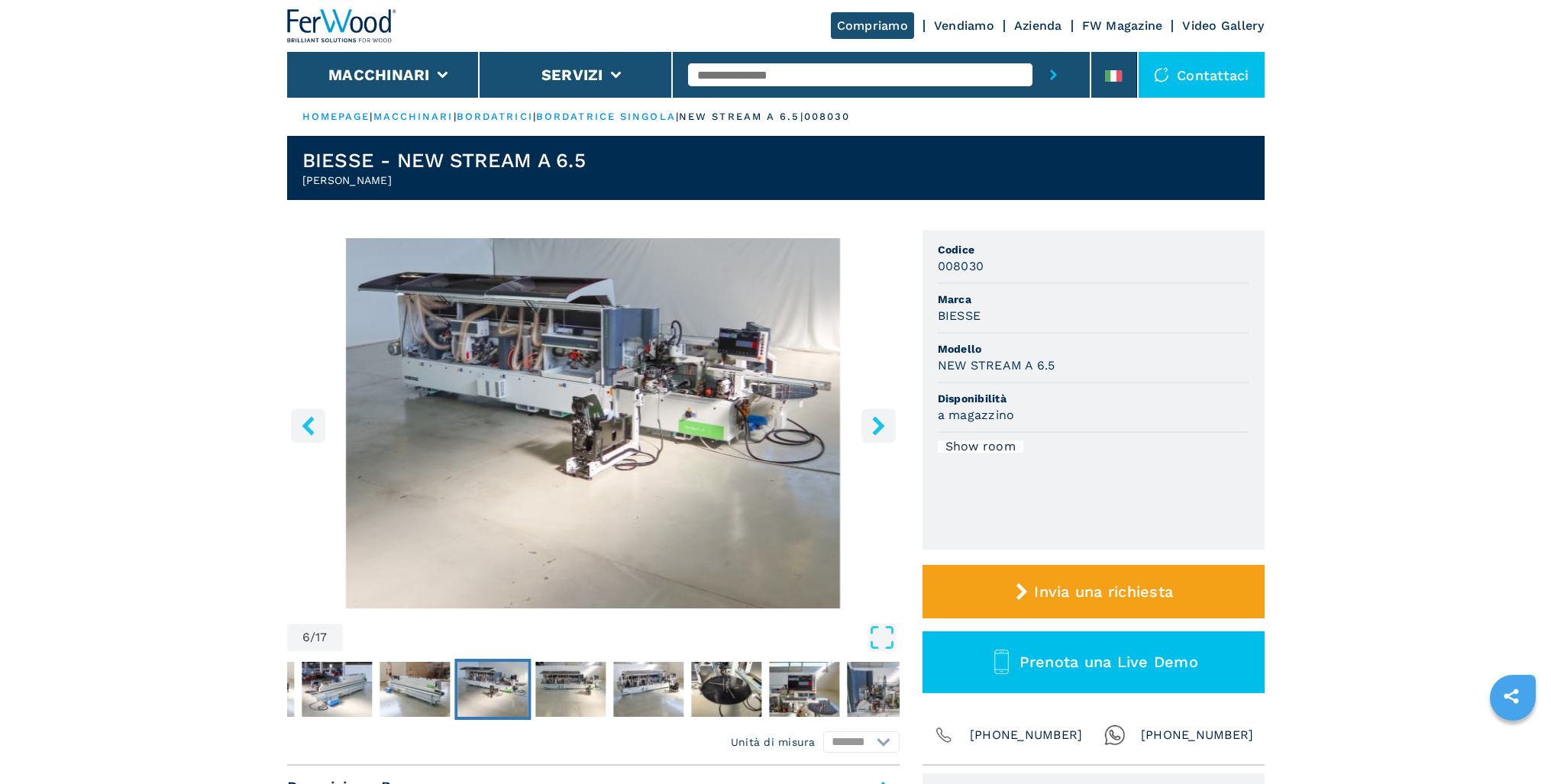
click at [874, 429] on icon "right-button" at bounding box center [878, 425] width 19 height 19
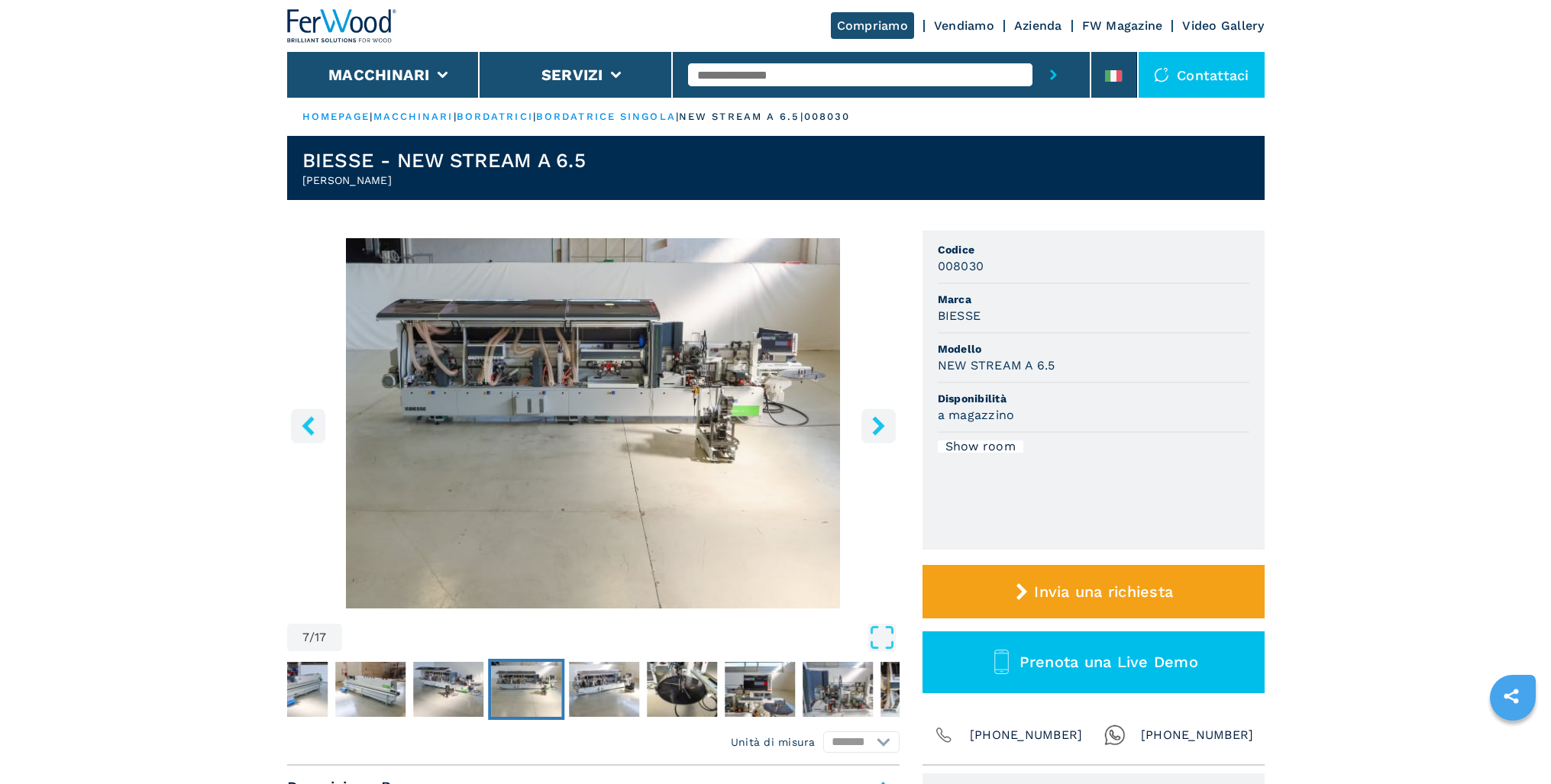
click at [874, 429] on icon "right-button" at bounding box center [878, 425] width 19 height 19
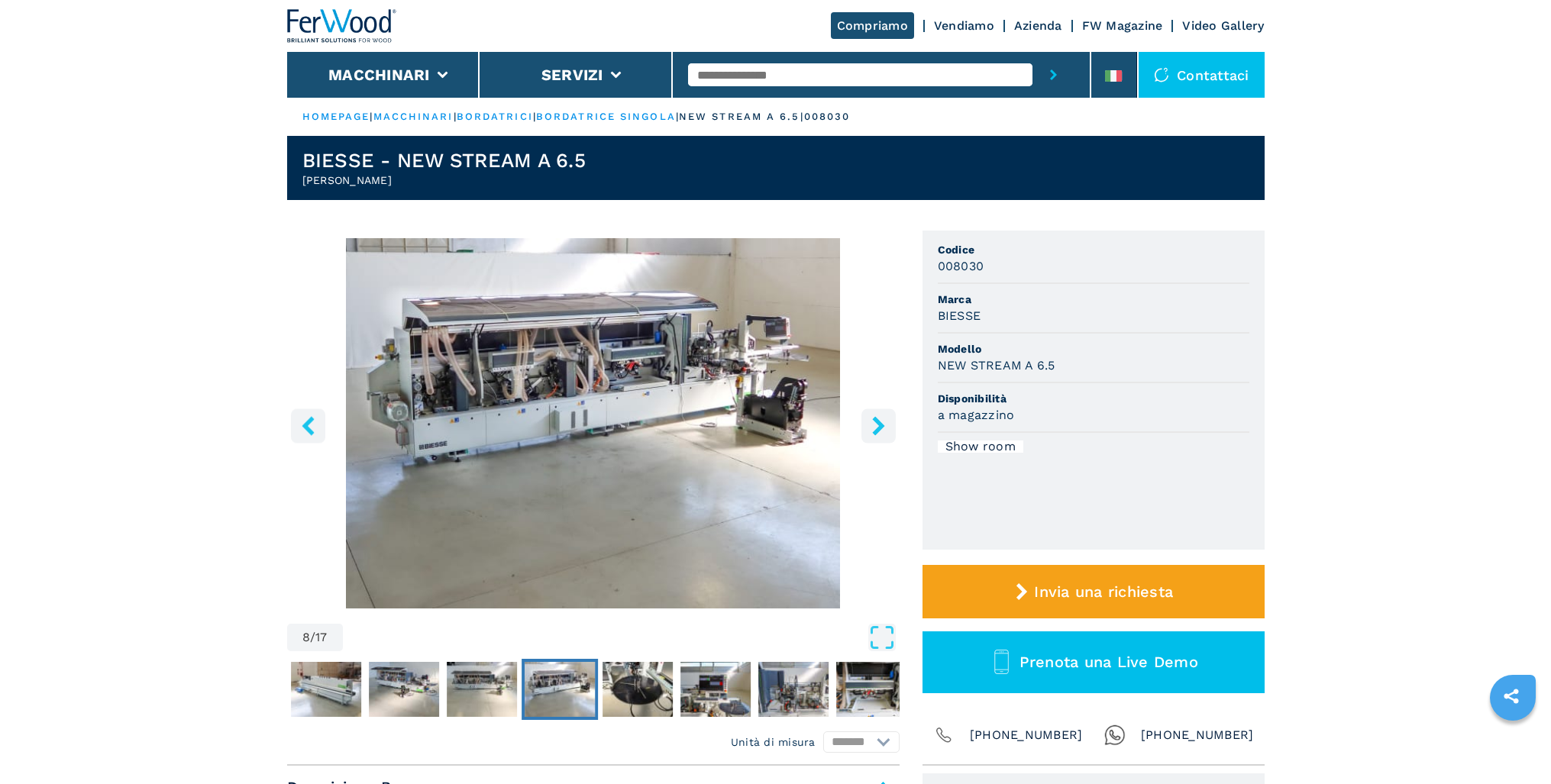
click at [874, 429] on icon "right-button" at bounding box center [878, 425] width 19 height 19
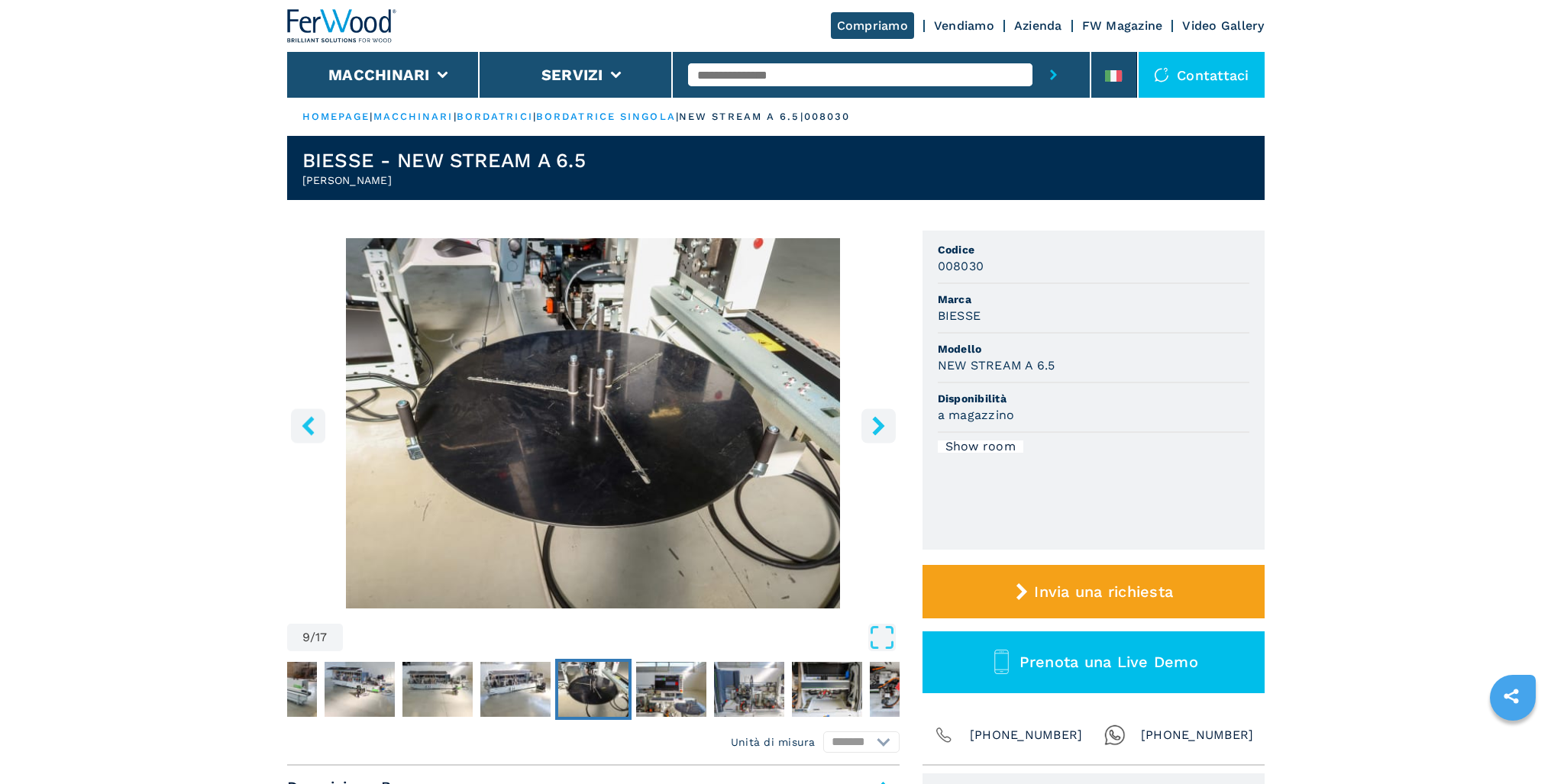
click at [874, 429] on icon "right-button" at bounding box center [878, 425] width 19 height 19
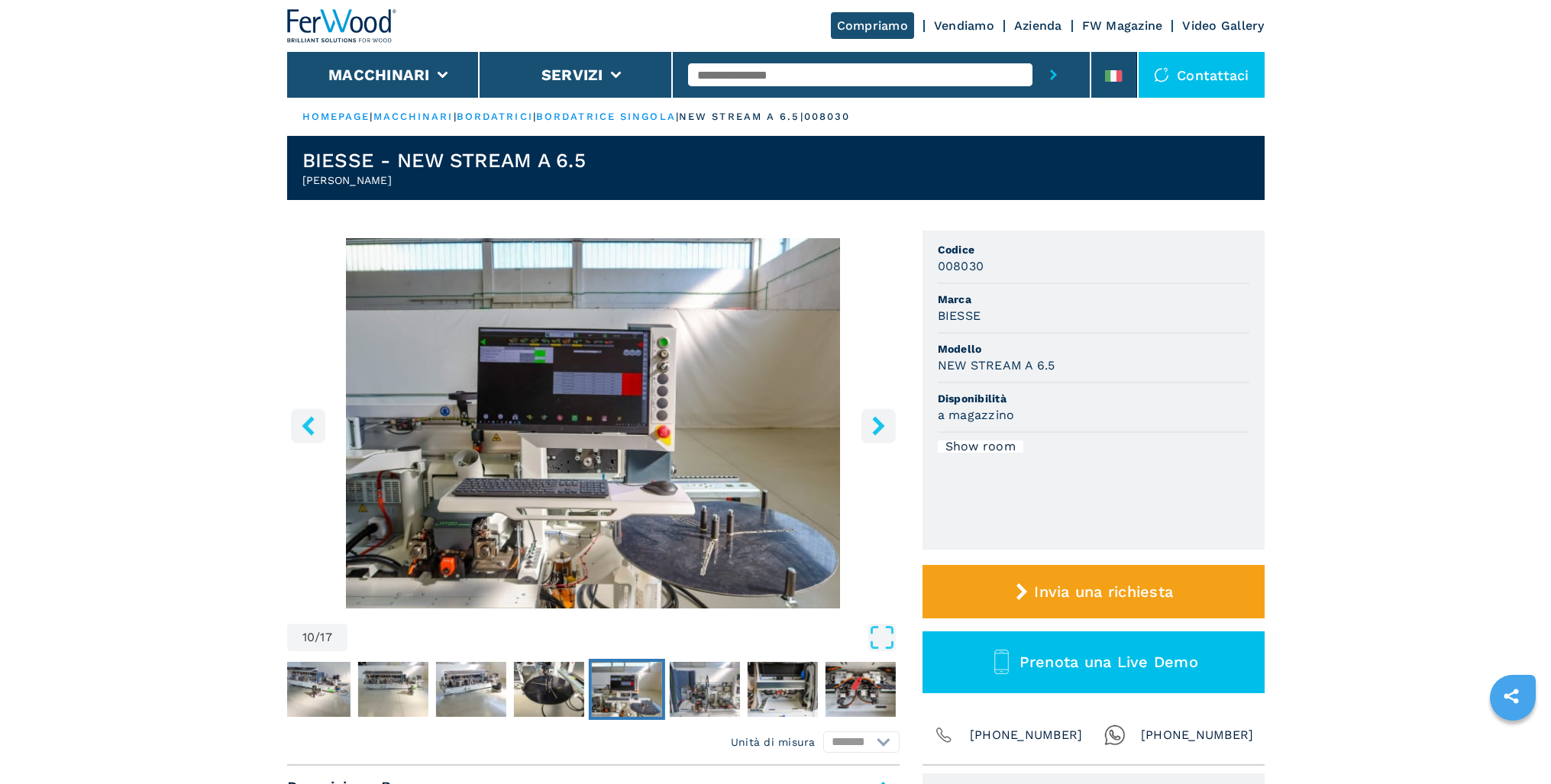
click at [874, 429] on icon "right-button" at bounding box center [878, 425] width 19 height 19
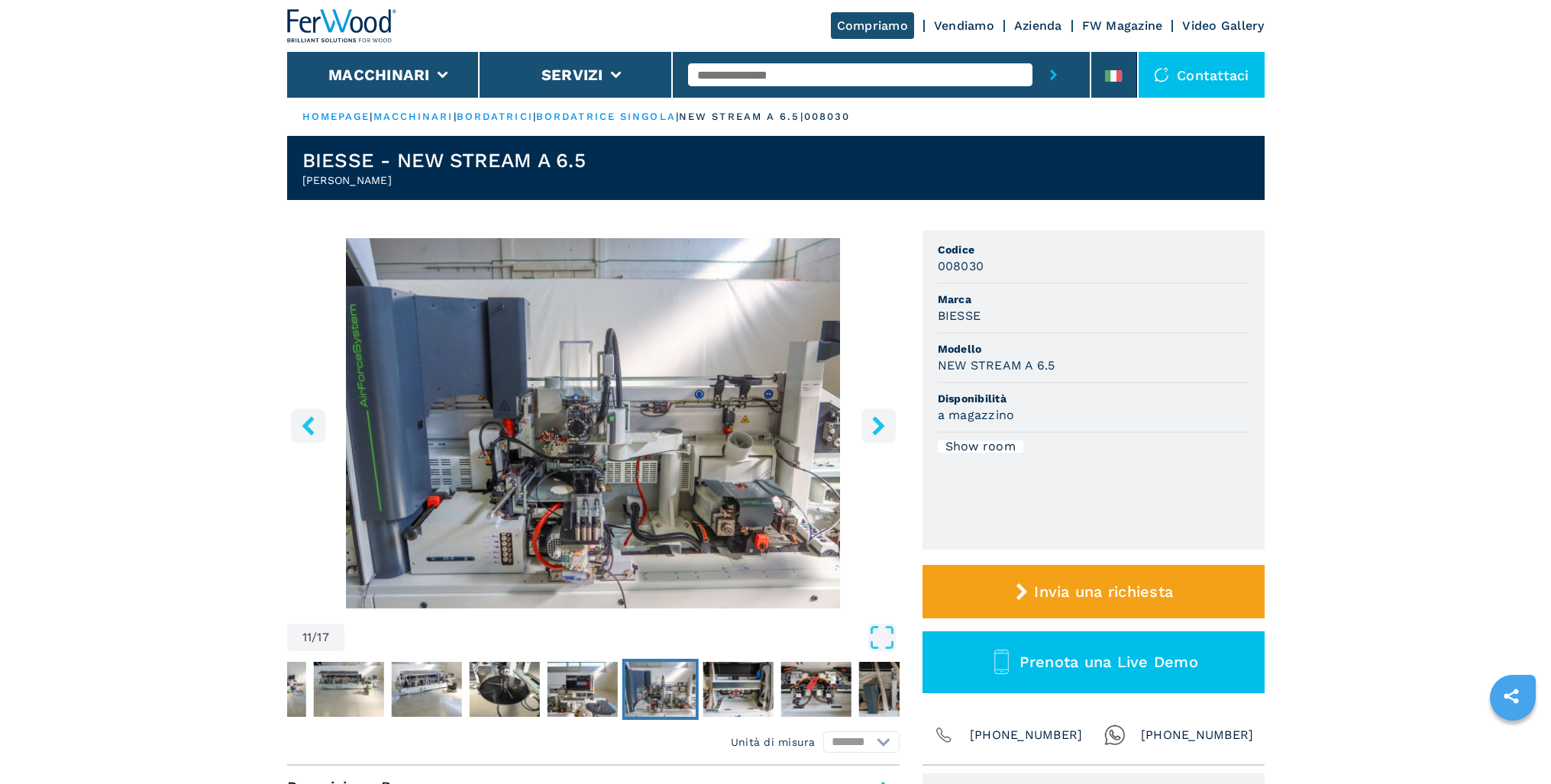
click at [874, 429] on icon "right-button" at bounding box center [878, 425] width 19 height 19
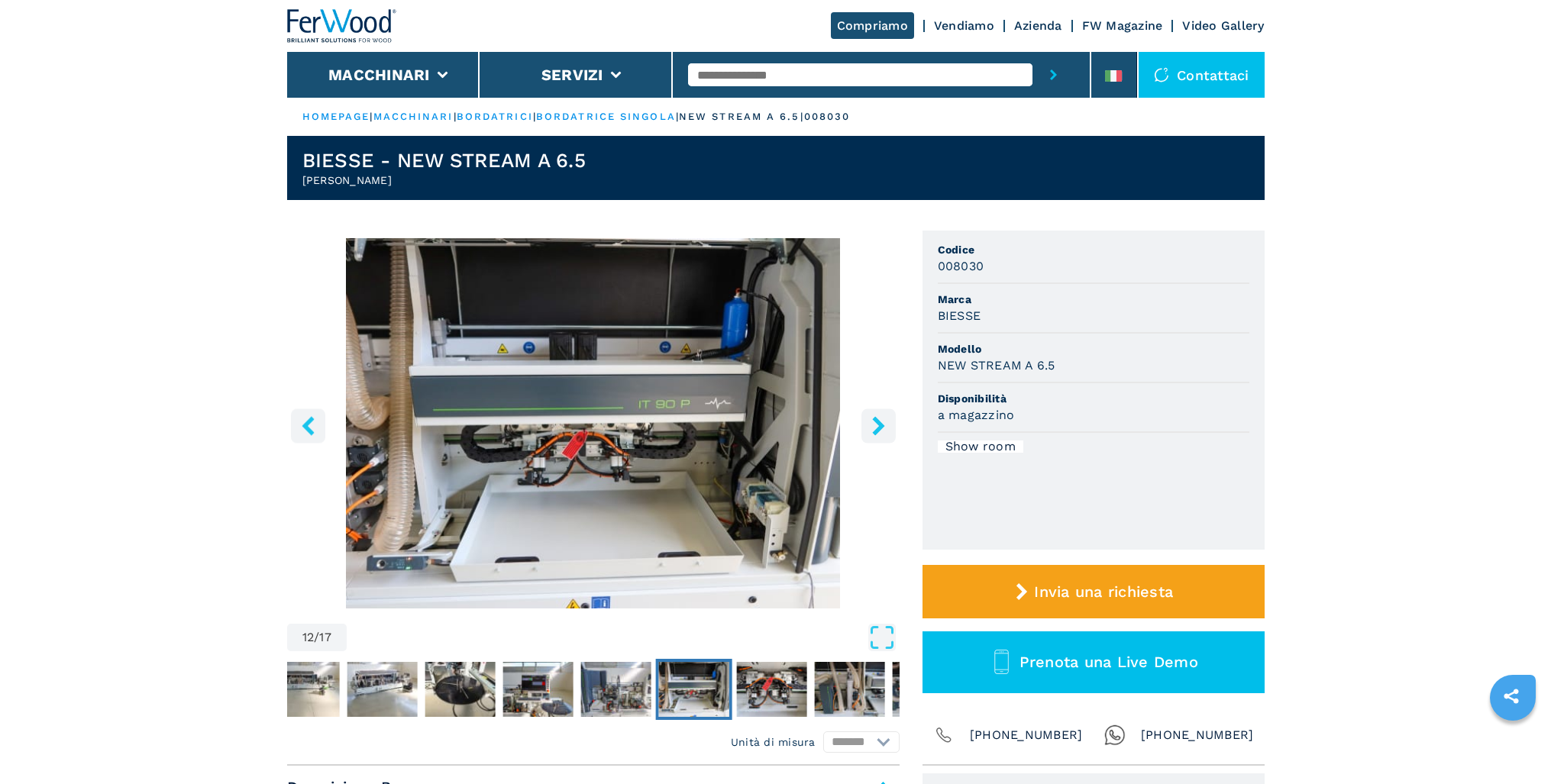
click at [874, 429] on icon "right-button" at bounding box center [878, 425] width 19 height 19
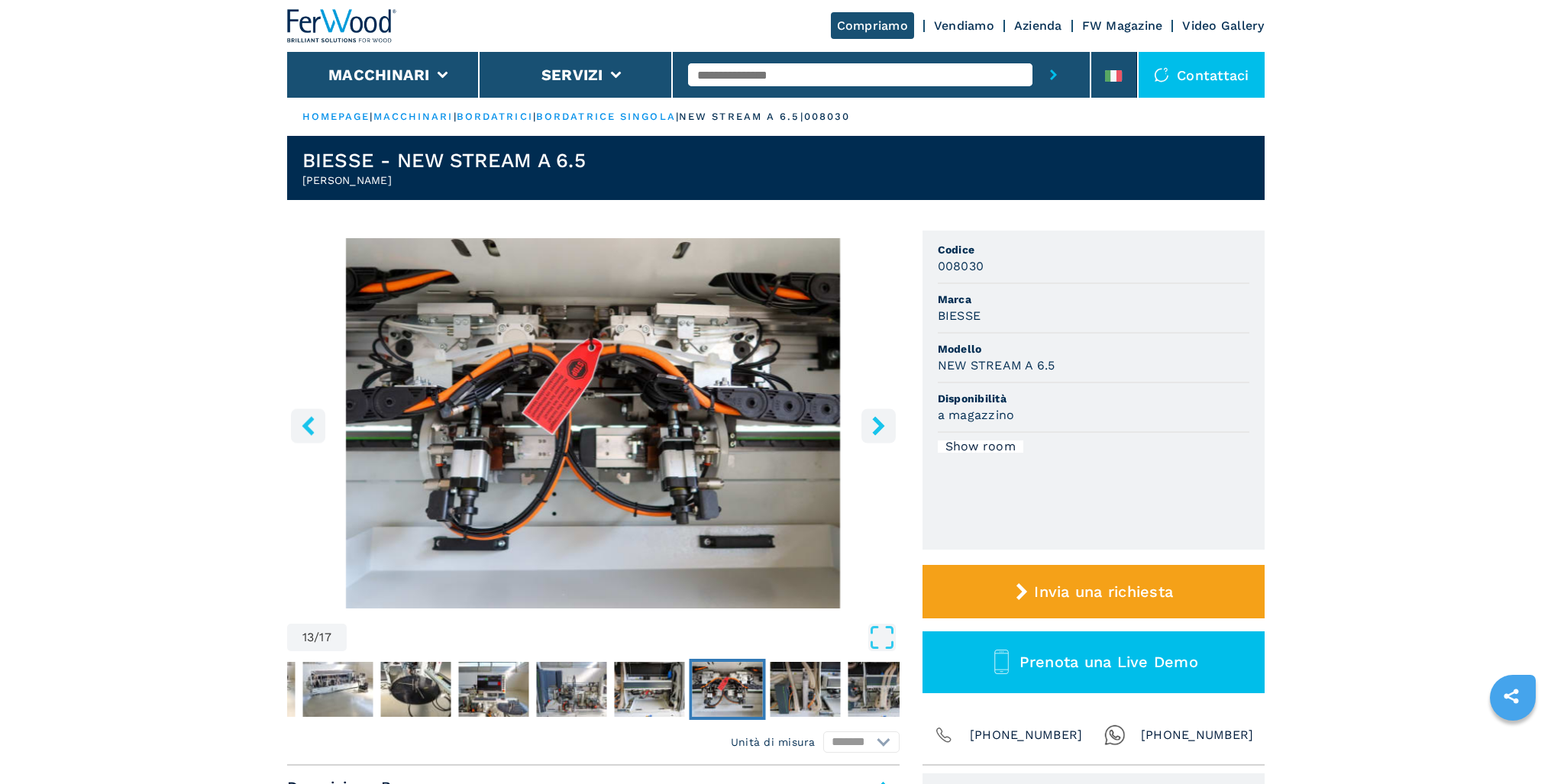
click at [874, 429] on icon "right-button" at bounding box center [878, 425] width 19 height 19
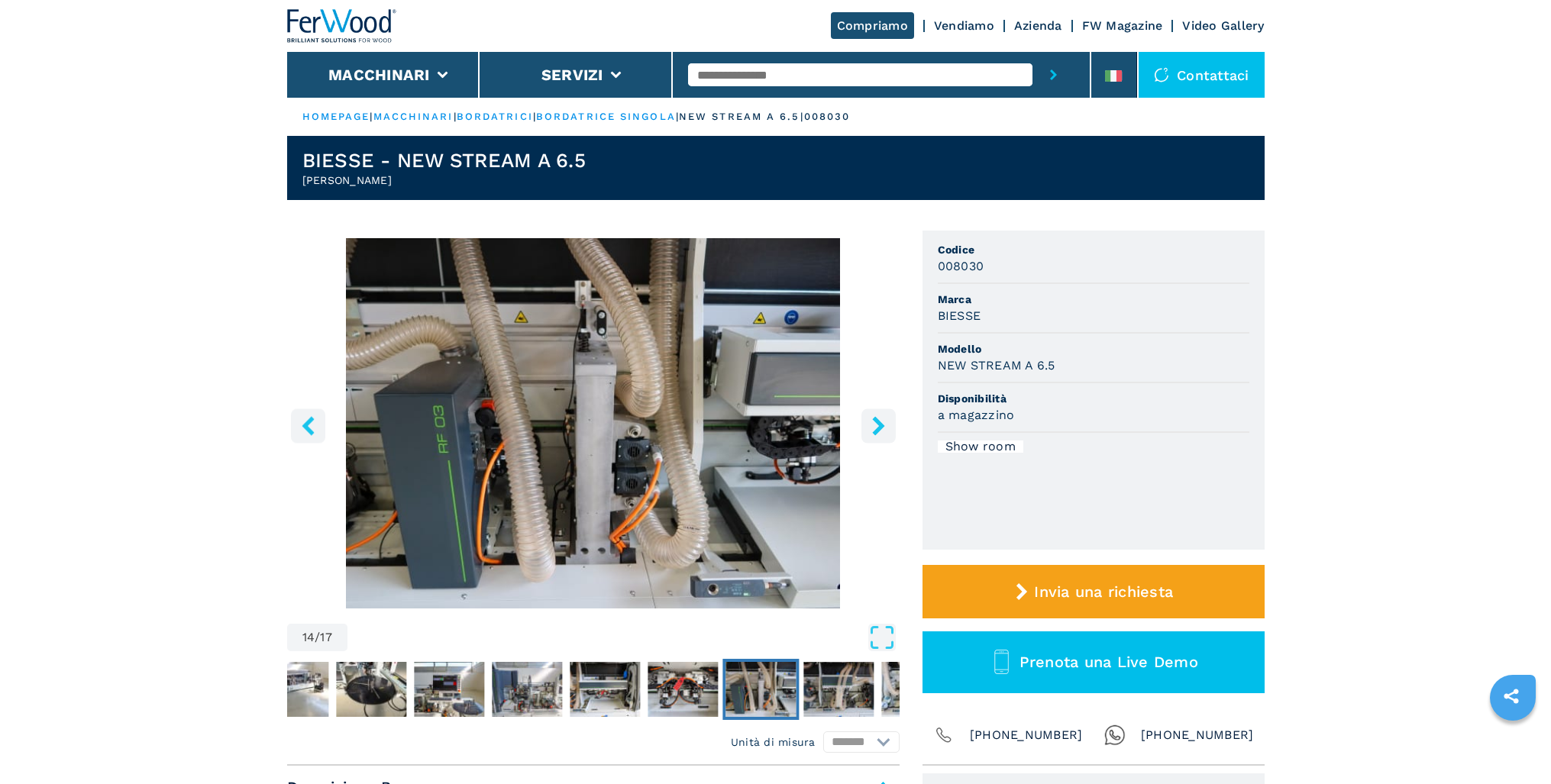
click at [874, 429] on icon "right-button" at bounding box center [878, 425] width 19 height 19
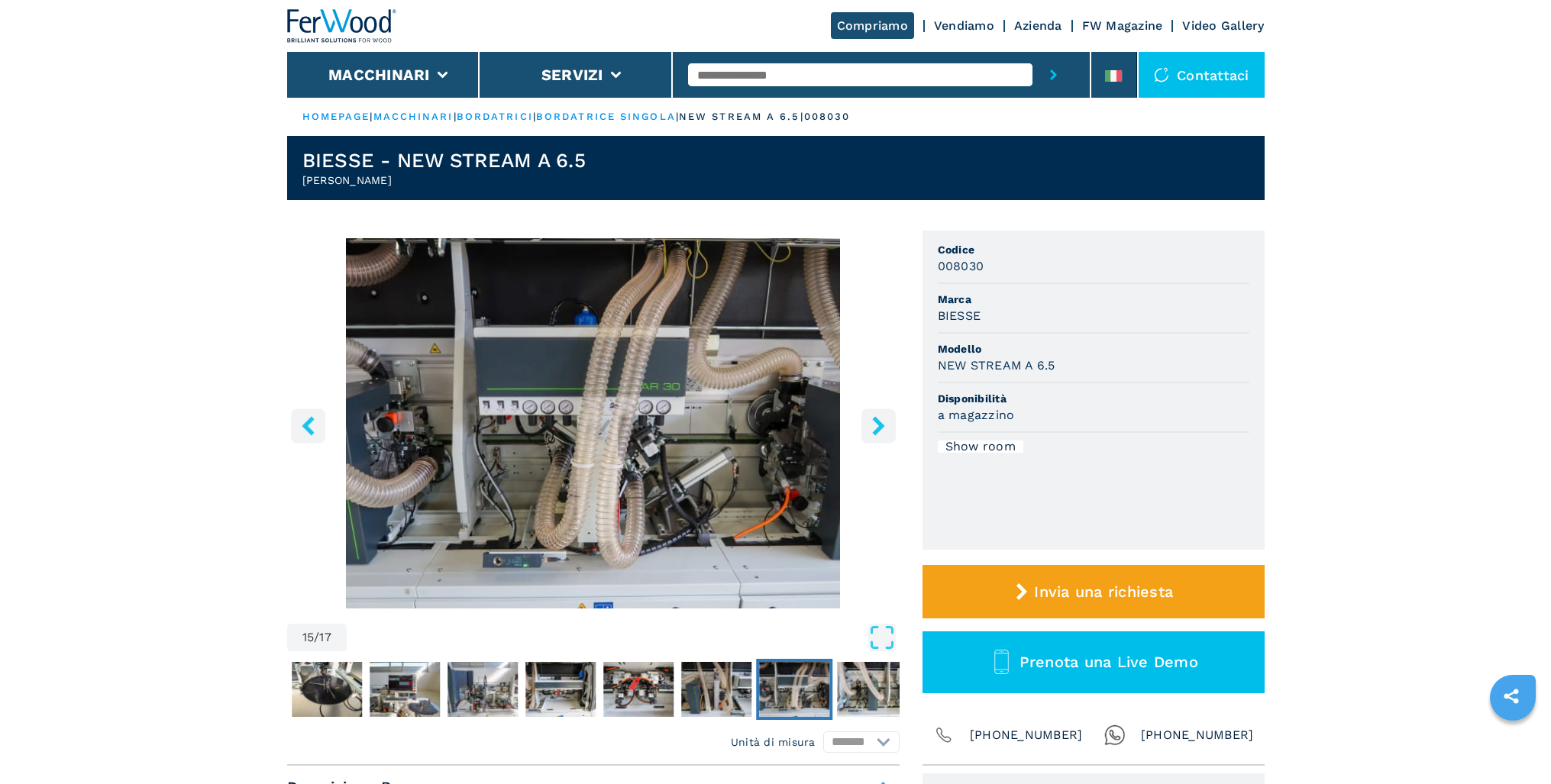
click at [874, 429] on icon "right-button" at bounding box center [878, 425] width 19 height 19
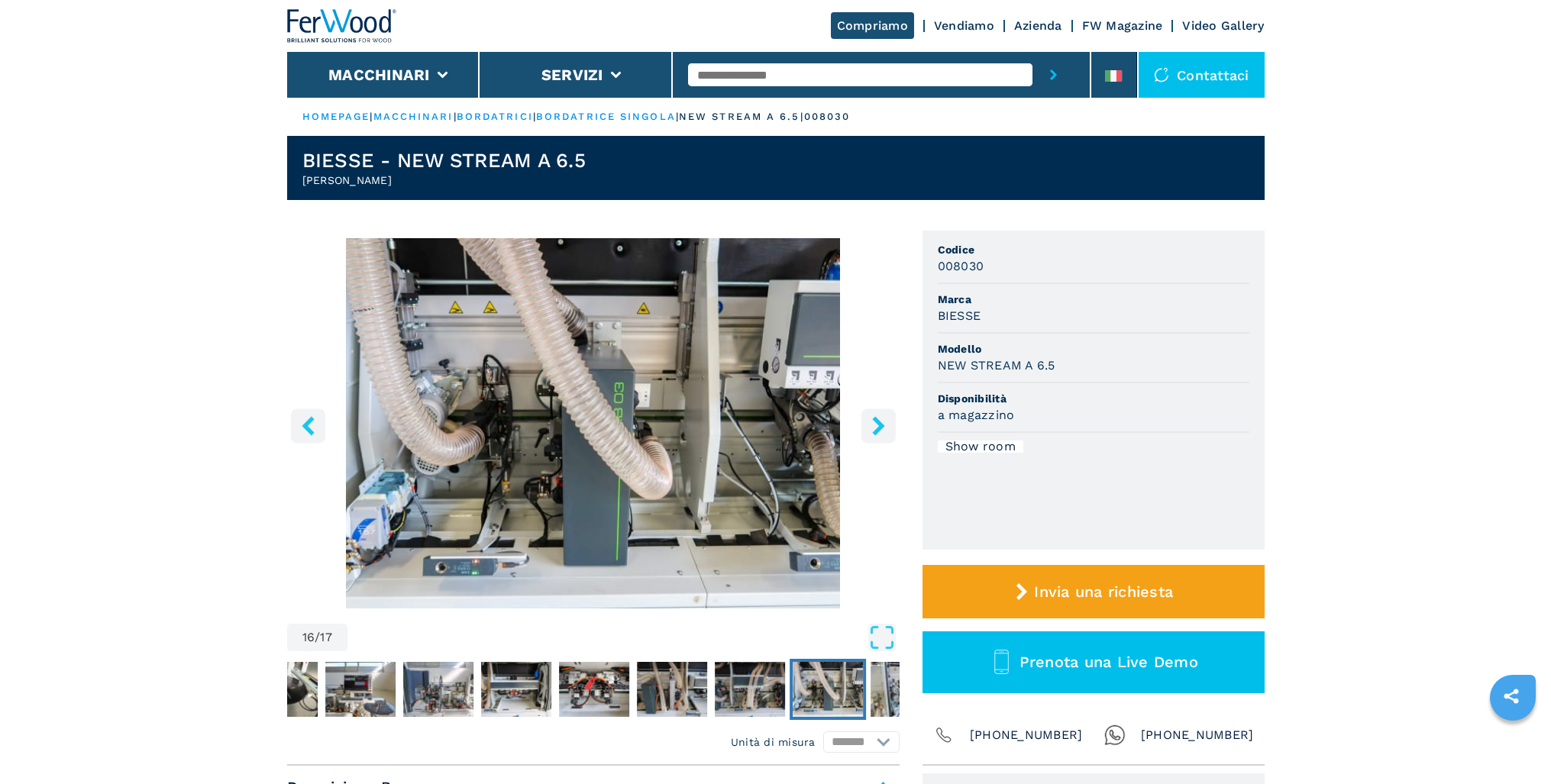
click at [874, 429] on icon "right-button" at bounding box center [878, 425] width 19 height 19
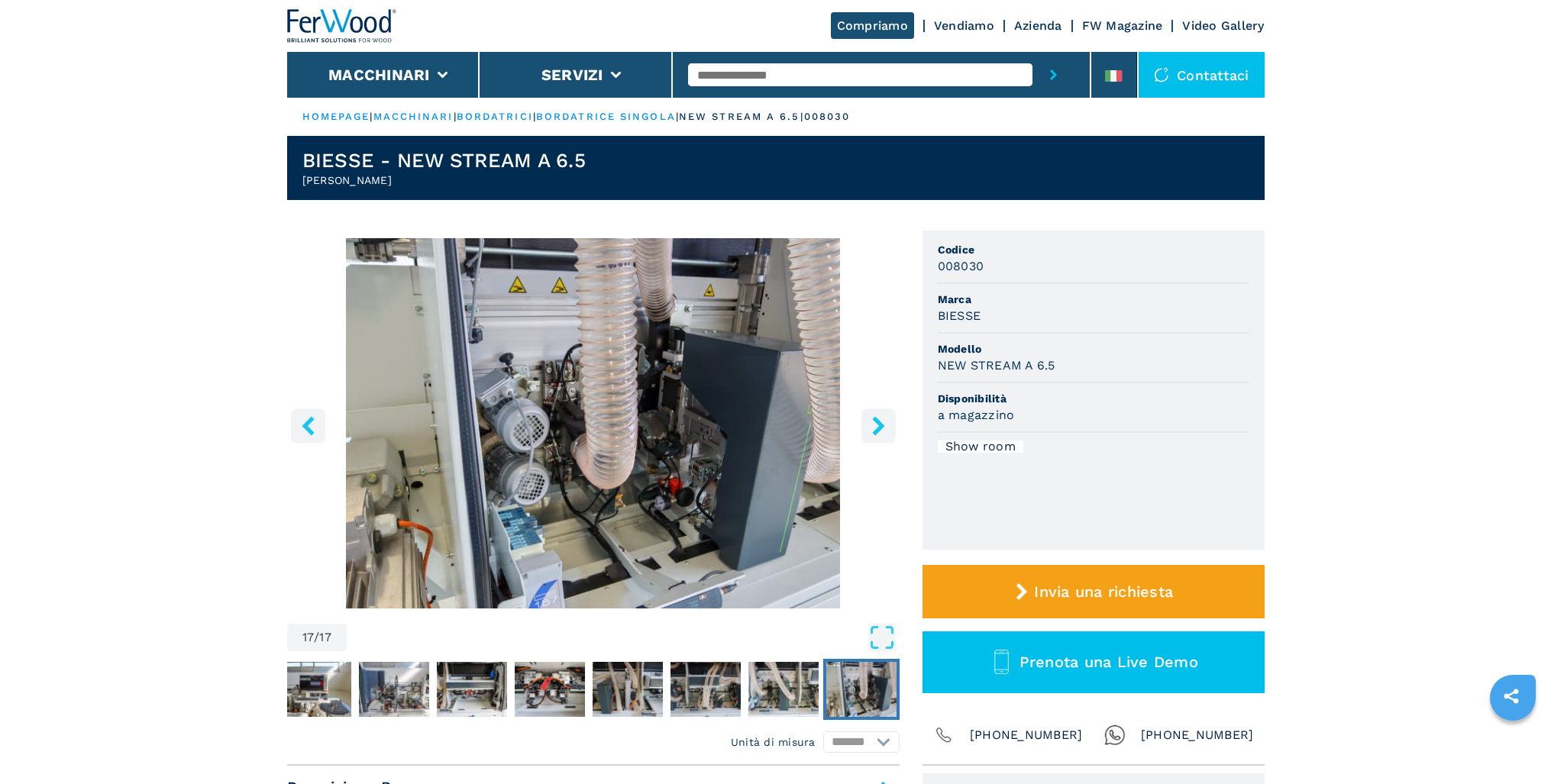
click at [874, 429] on icon "right-button" at bounding box center [878, 425] width 19 height 19
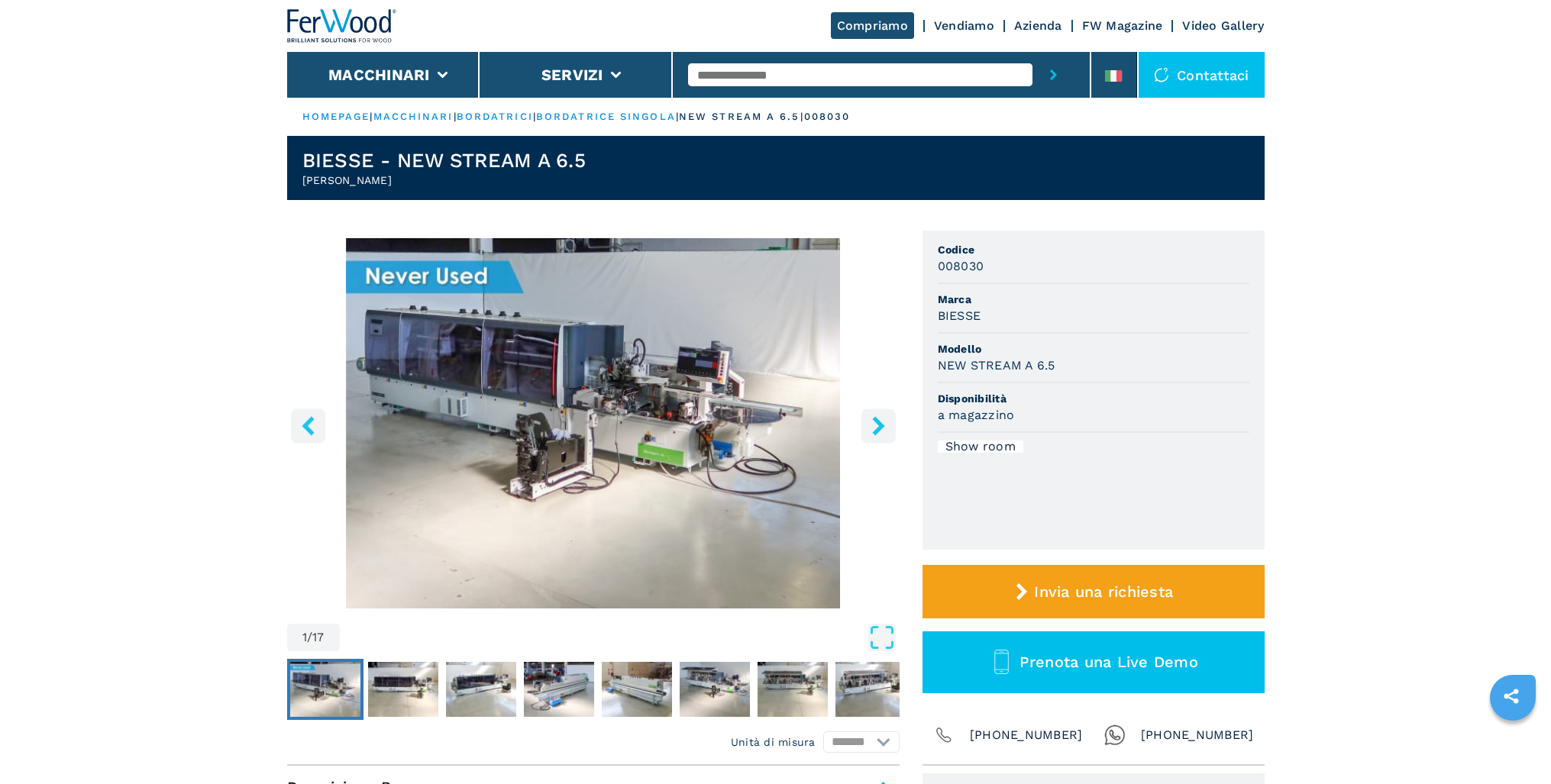
click at [874, 429] on icon "right-button" at bounding box center [878, 425] width 19 height 19
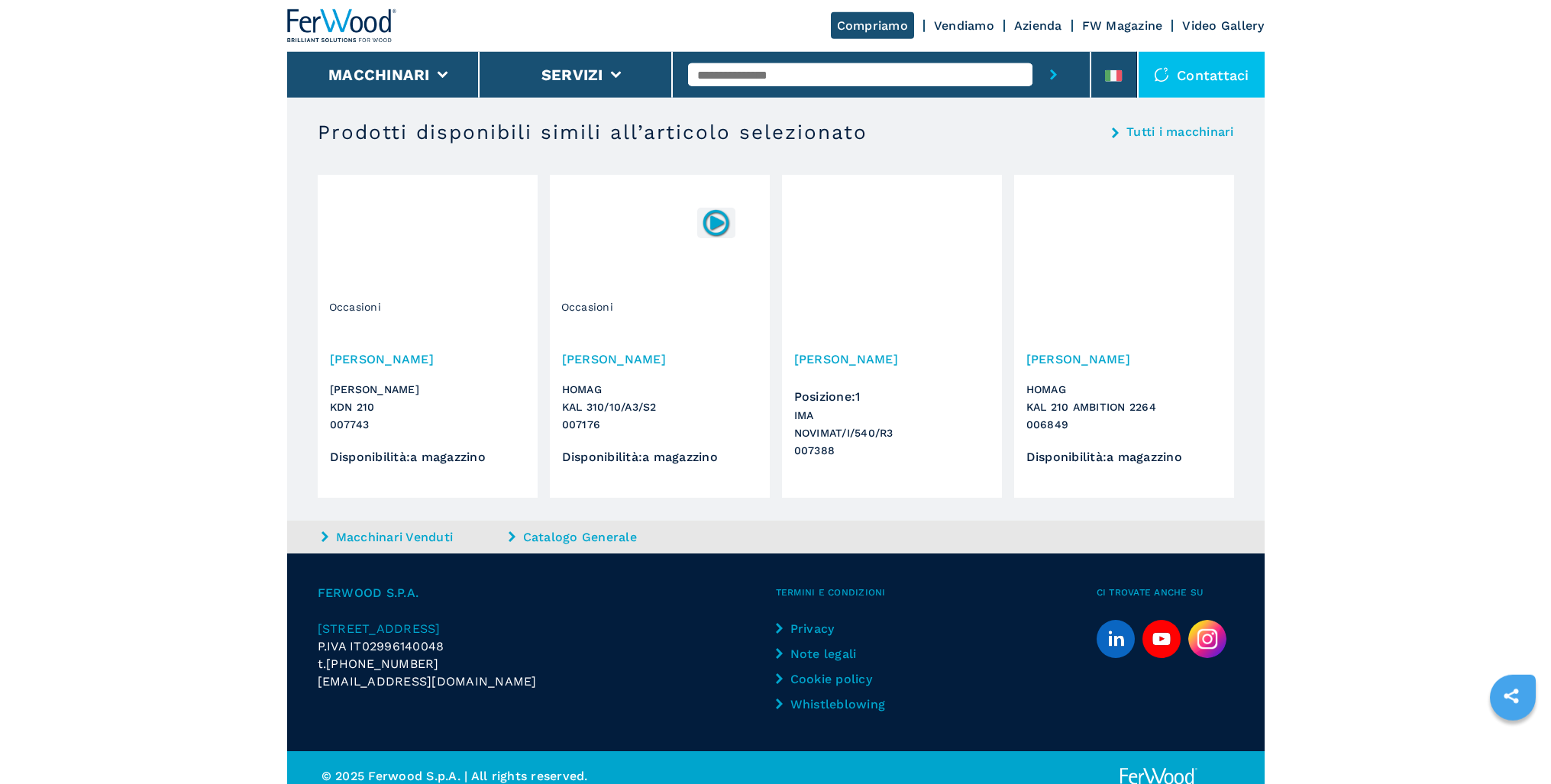
scroll to position [1596, 0]
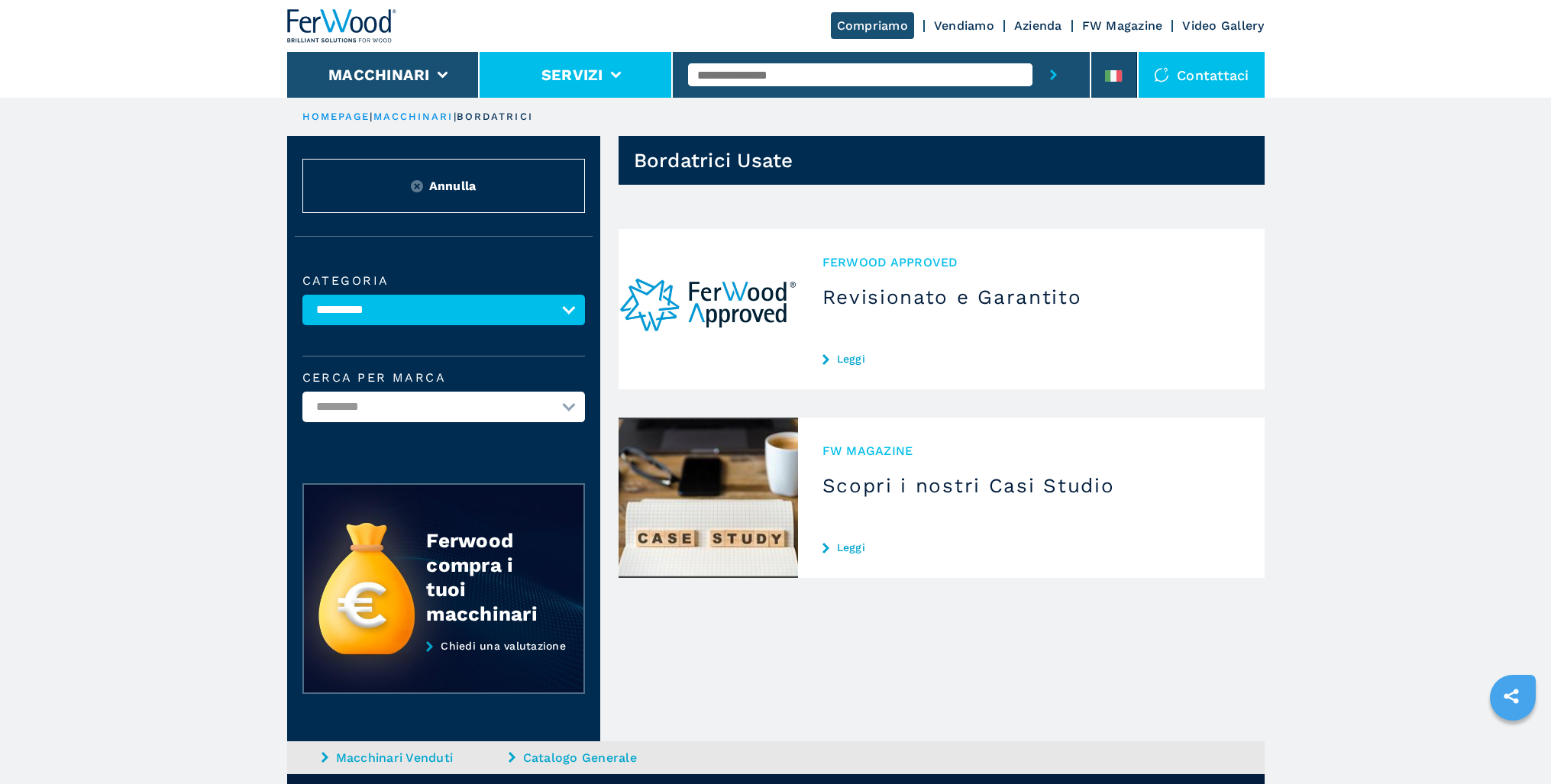
click at [627, 65] on li "Servizi" at bounding box center [576, 75] width 193 height 46
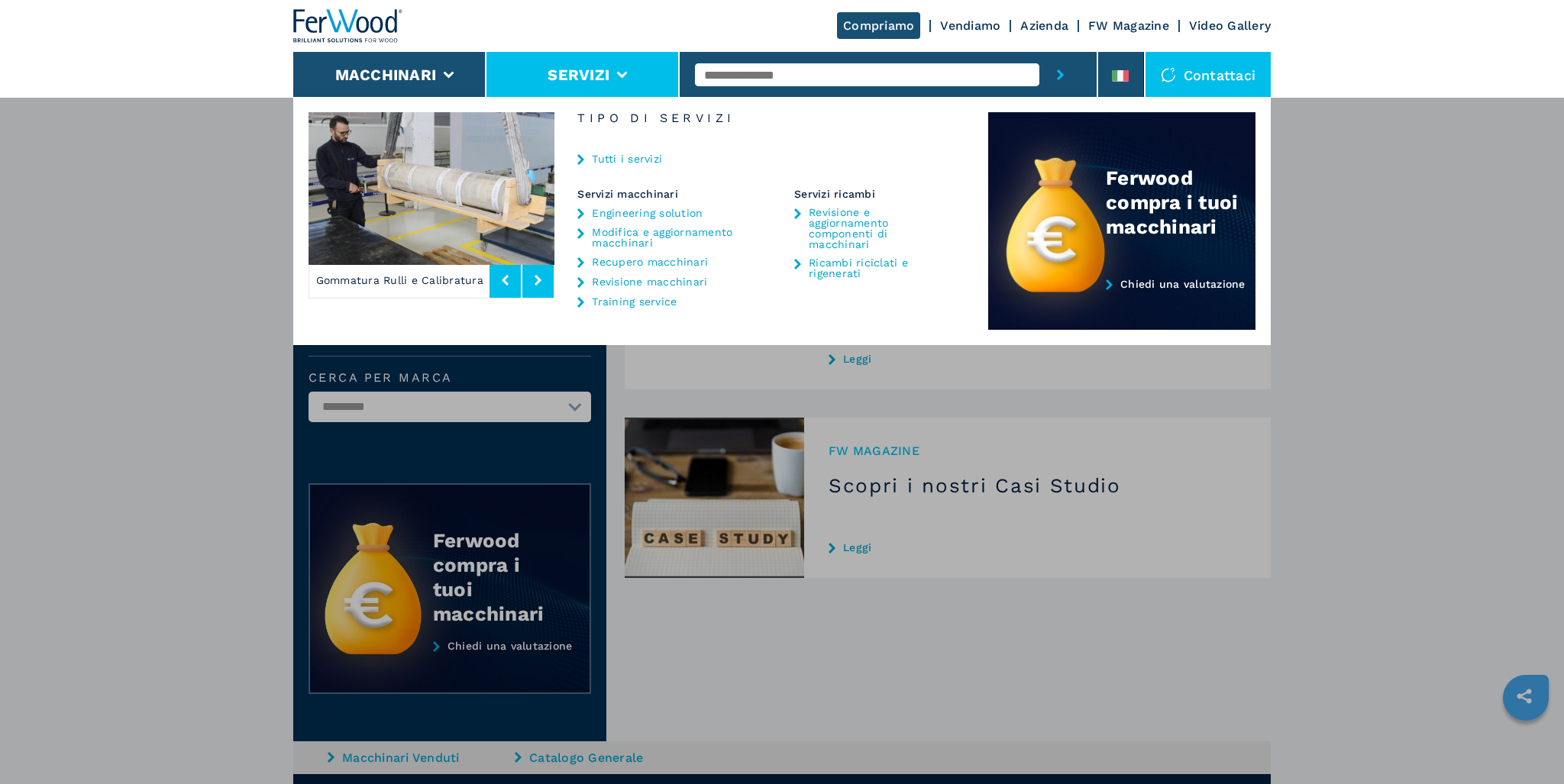
click at [811, 217] on link "Revisione e aggiornamento componenti di macchinari" at bounding box center [881, 229] width 143 height 43
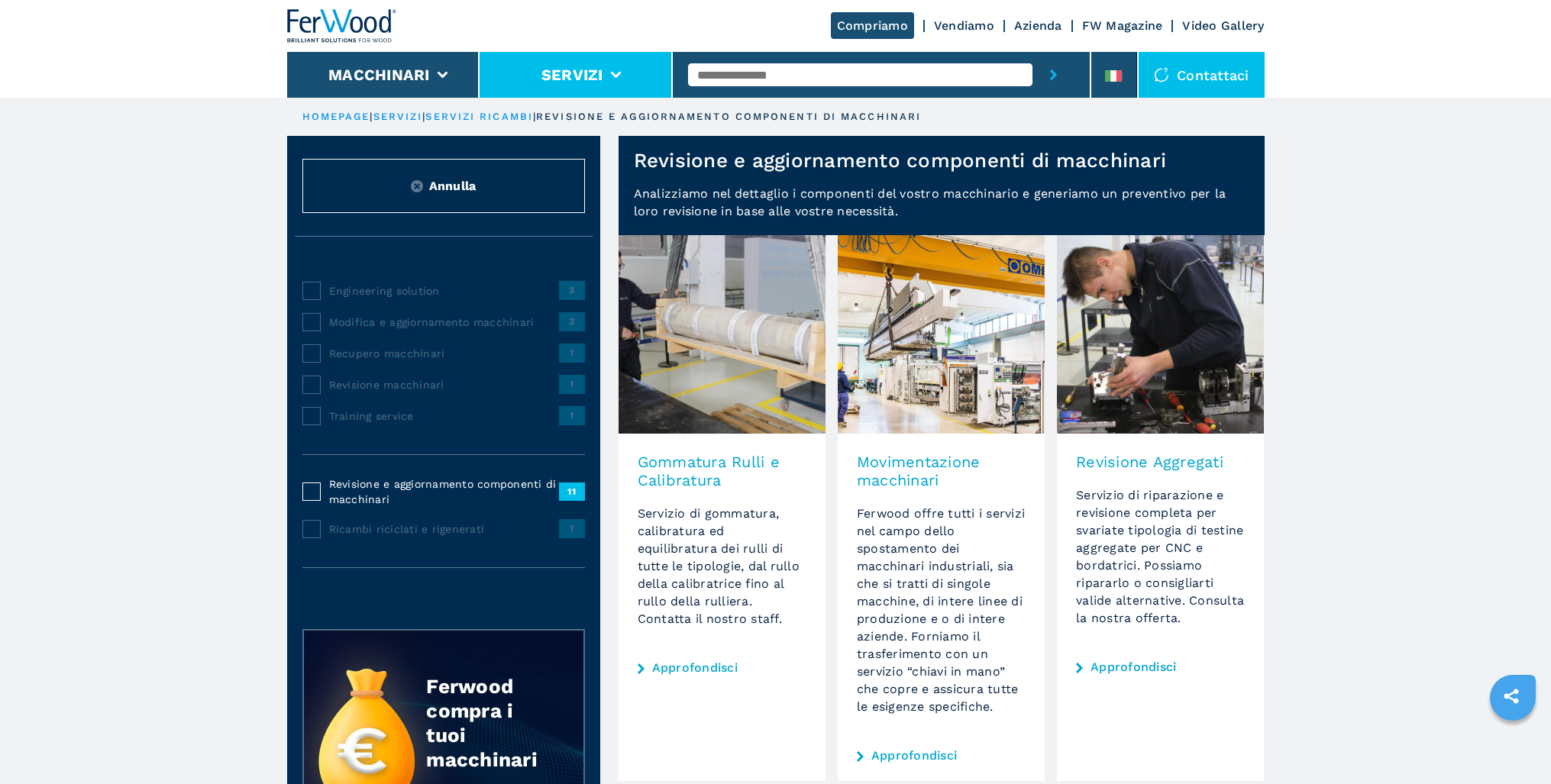
click at [594, 81] on button "Servizi" at bounding box center [572, 75] width 62 height 18
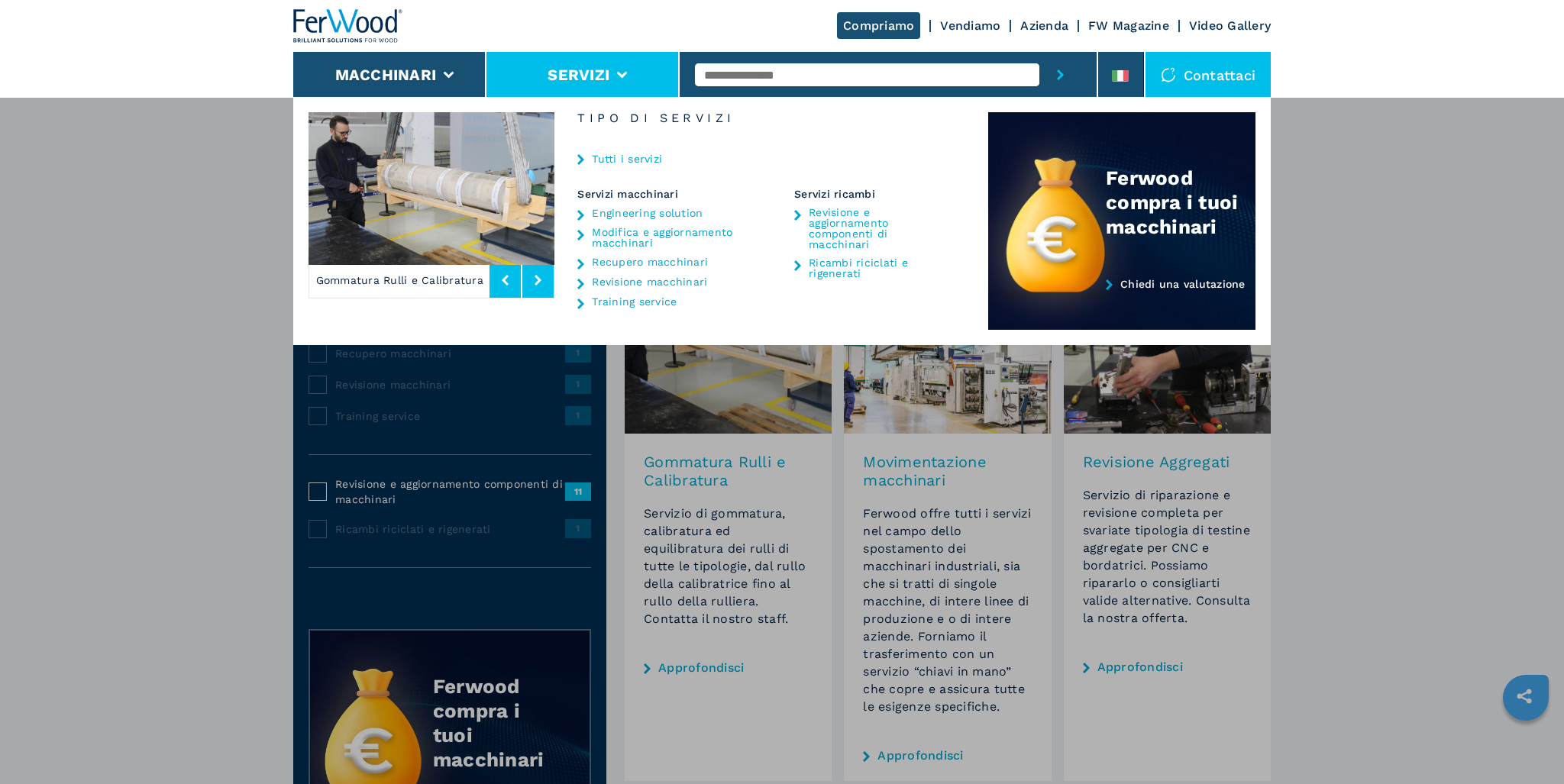
click at [225, 516] on div "Macchinari Bordatrici Squadratrici Centro di lavoro cnc Foratrici - inseritrici…" at bounding box center [782, 489] width 1564 height 784
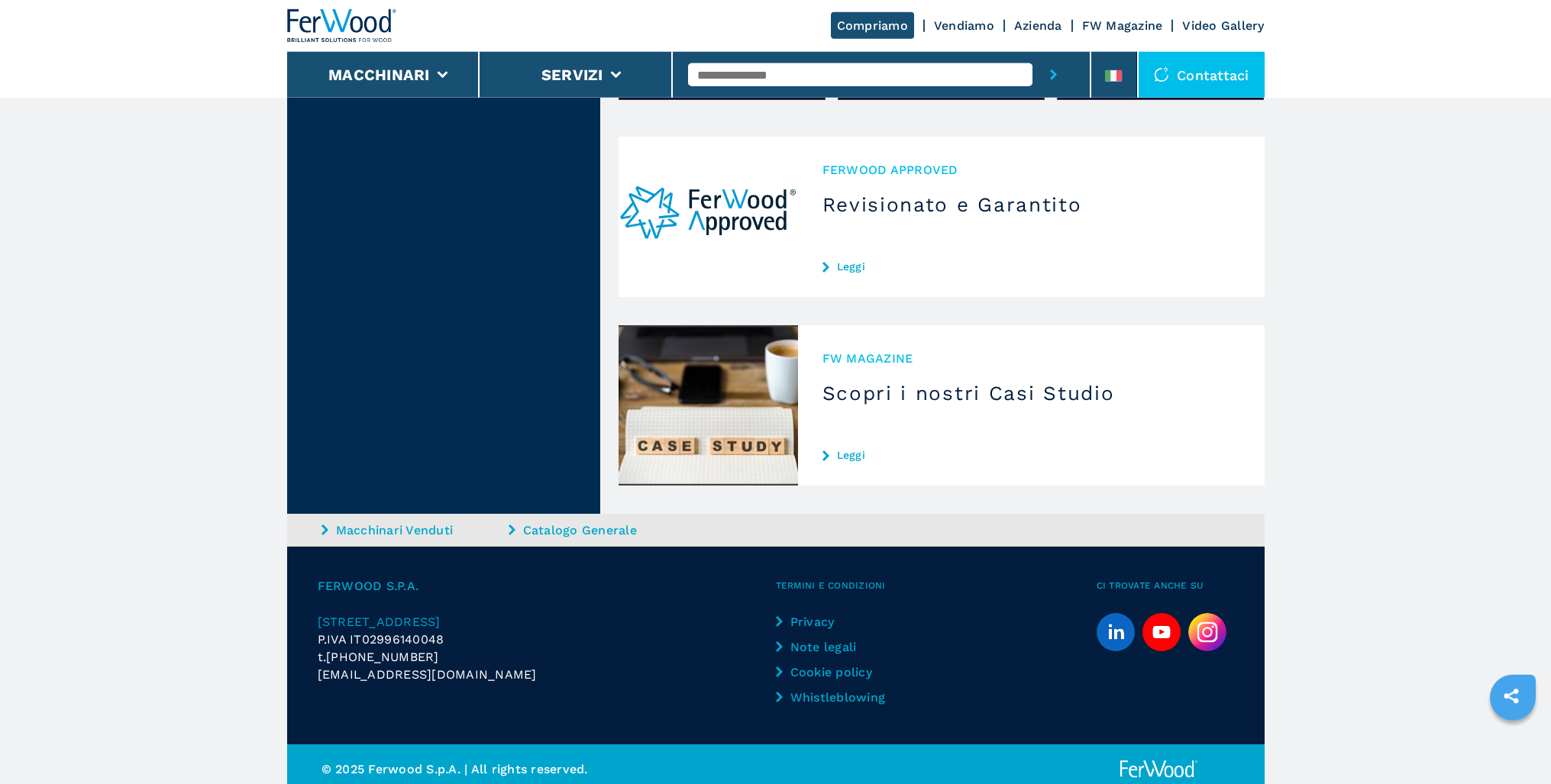
scroll to position [783, 0]
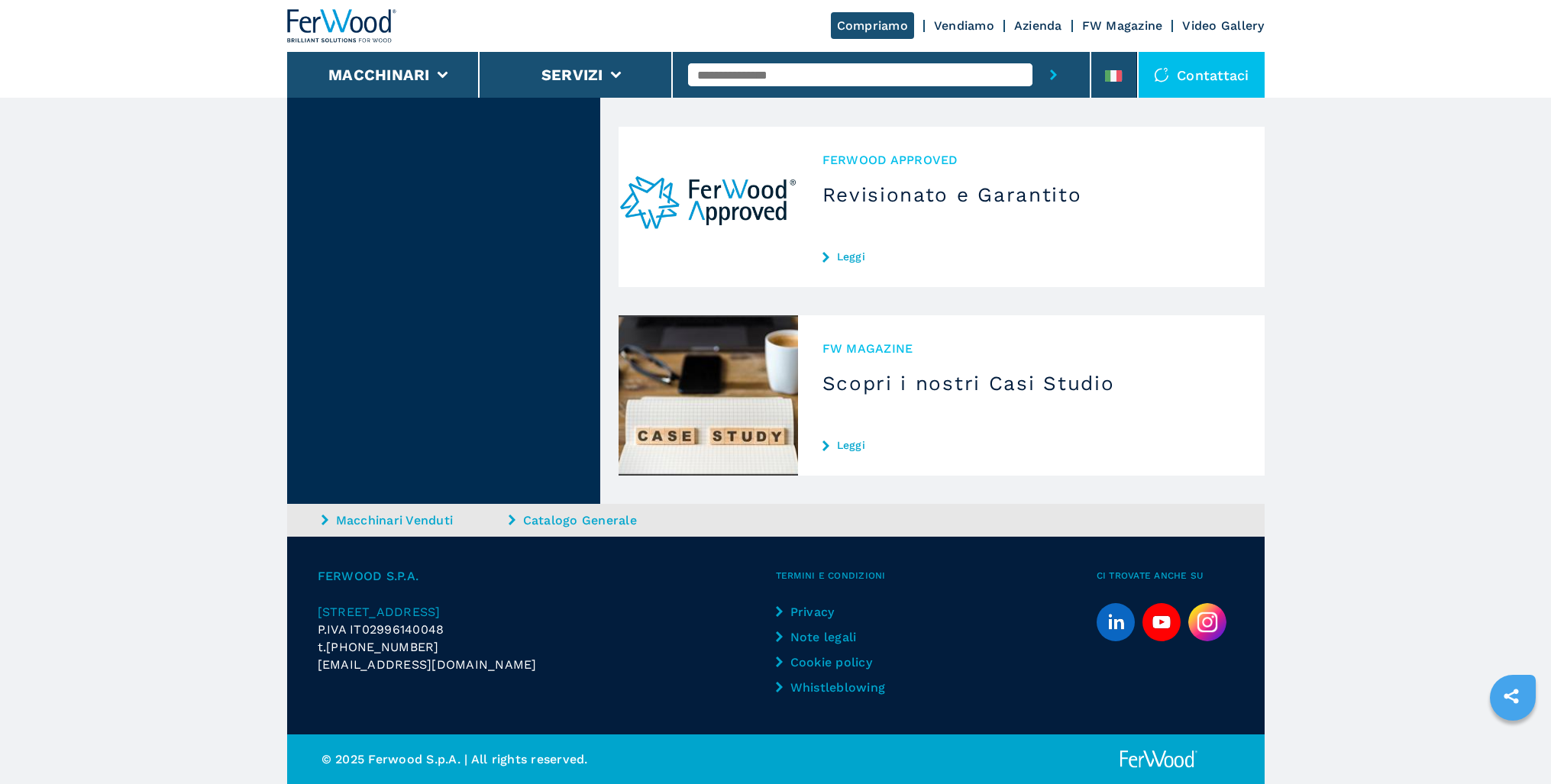
click at [836, 447] on link "Leggi" at bounding box center [1031, 445] width 418 height 12
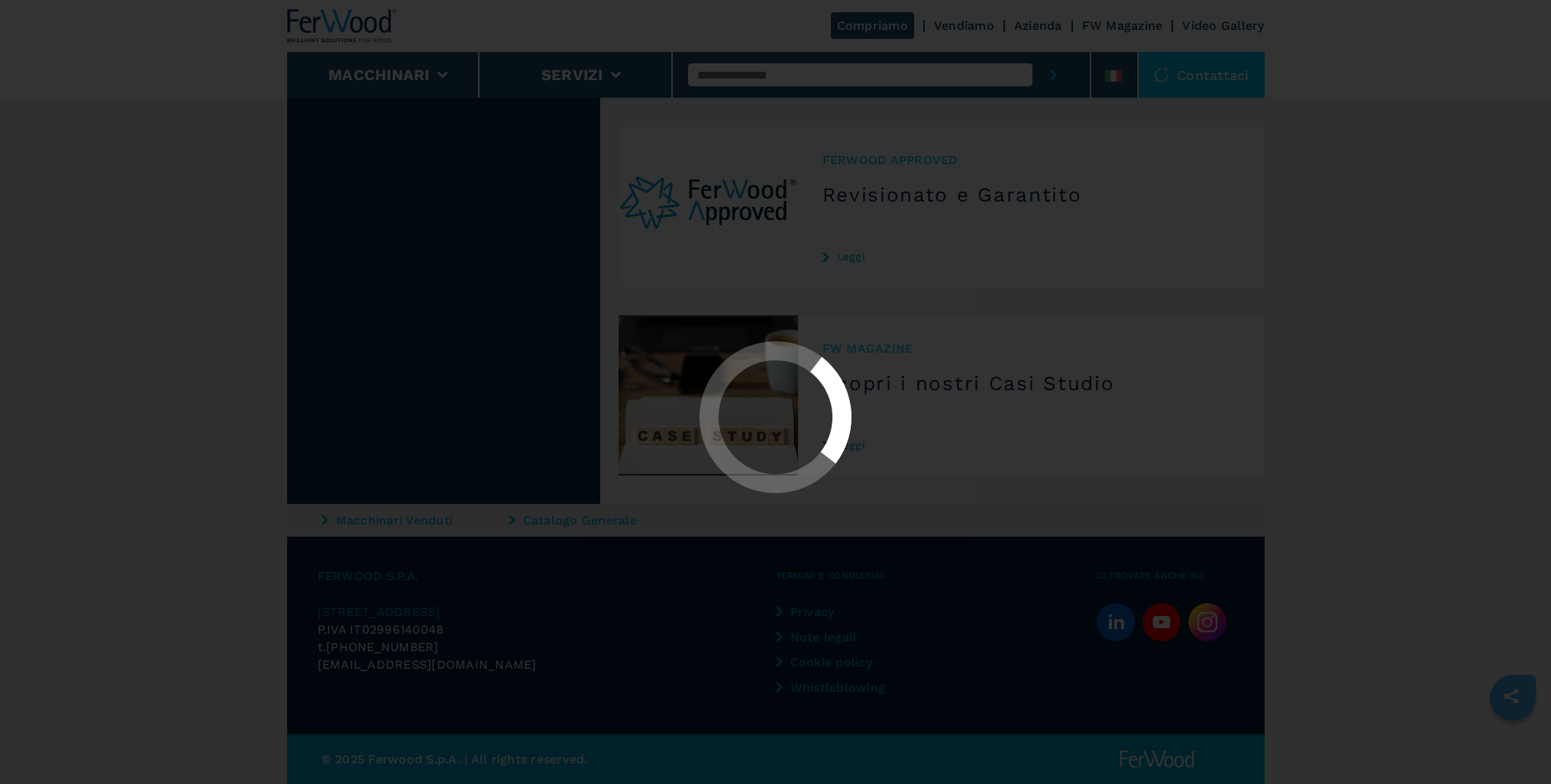
scroll to position [0, 0]
